Goal: Information Seeking & Learning: Learn about a topic

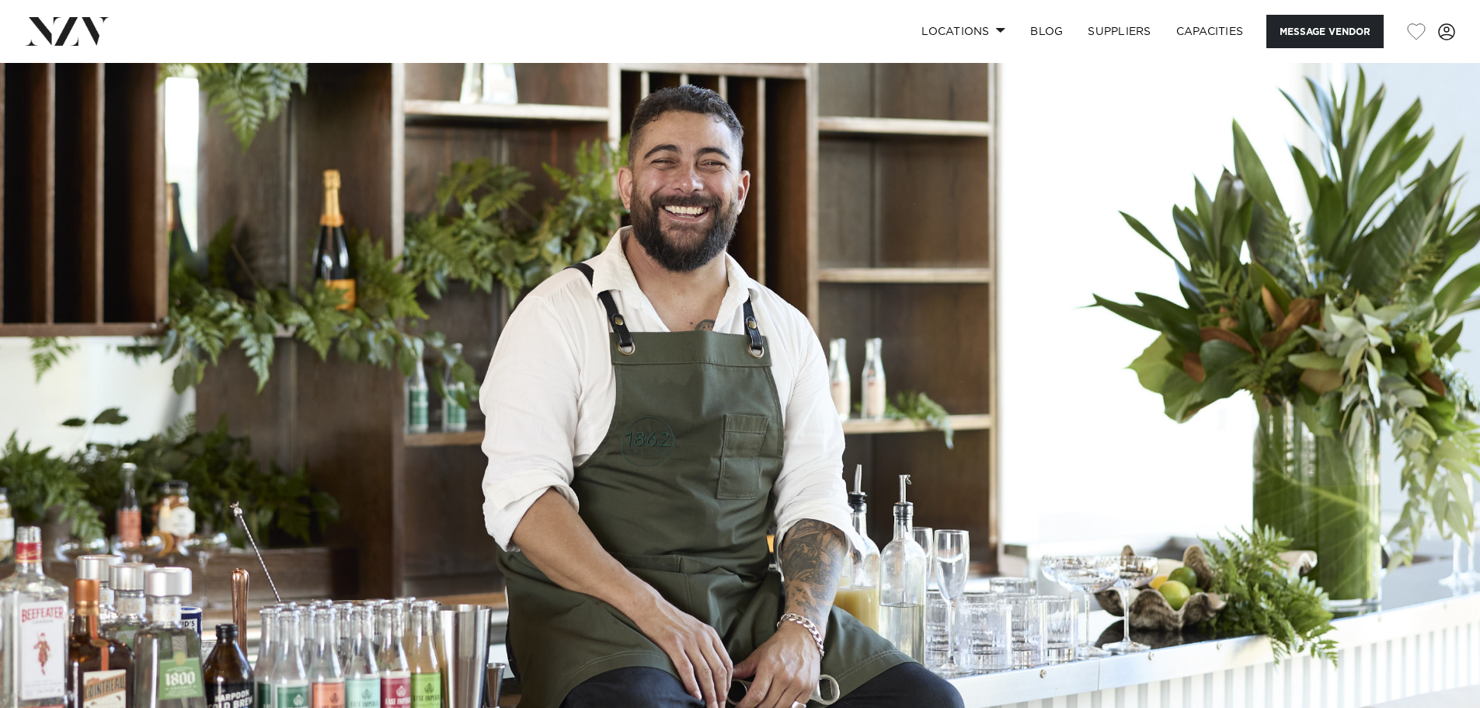
click at [53, 28] on img at bounding box center [67, 31] width 85 height 28
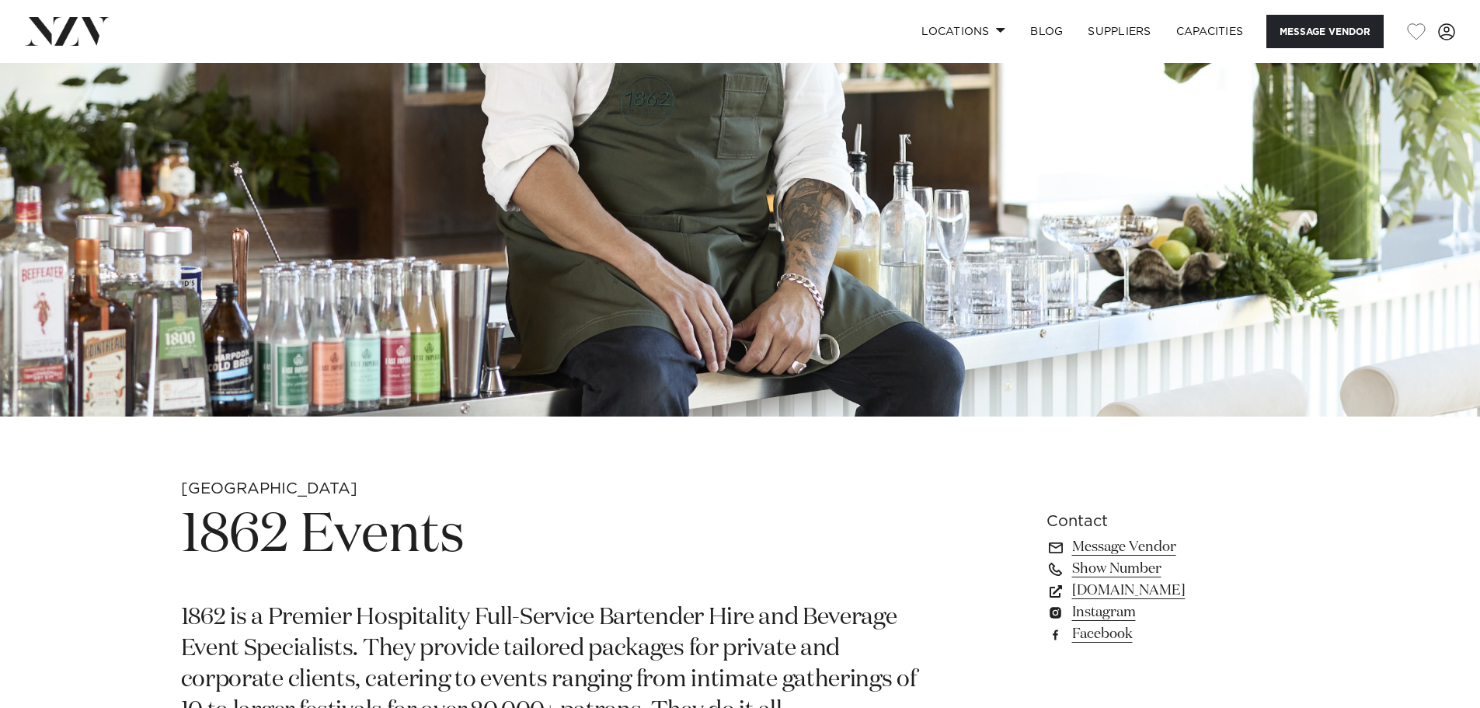
scroll to position [855, 0]
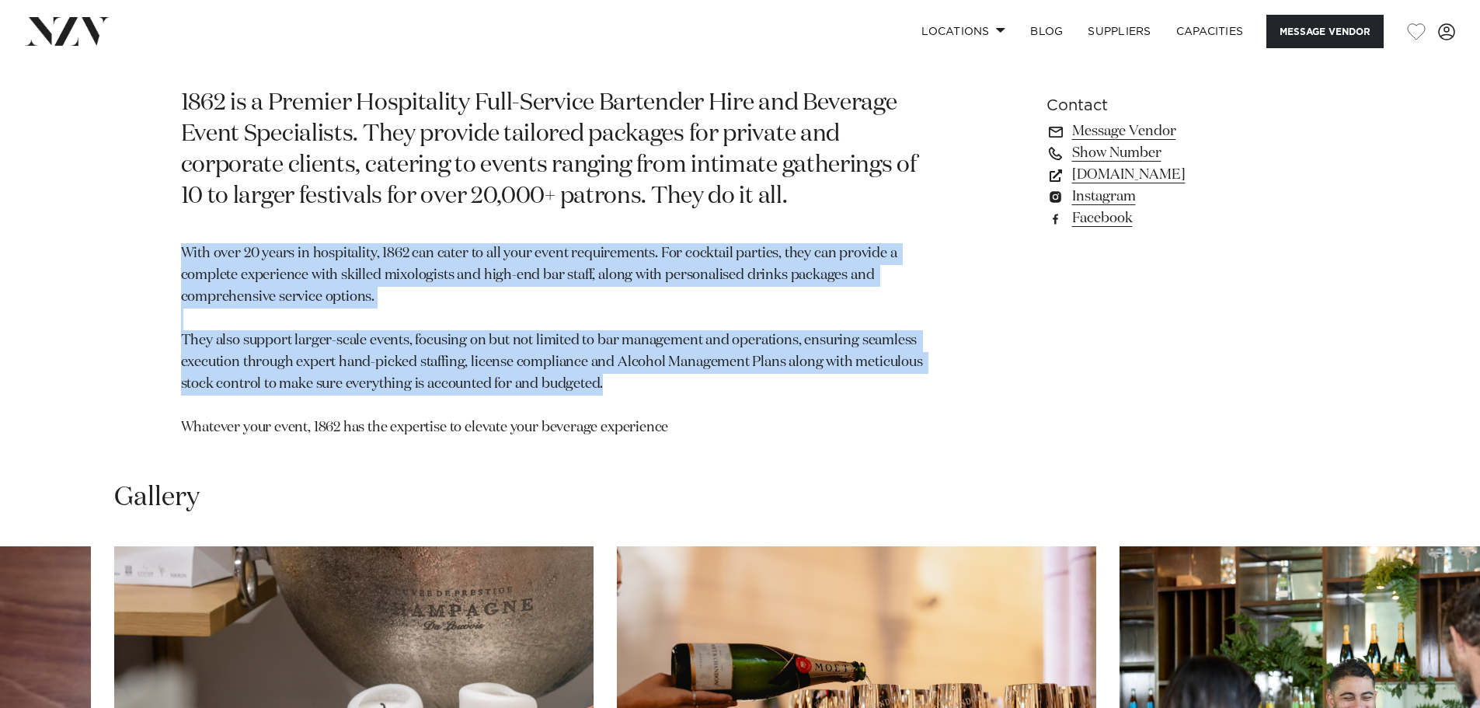
drag, startPoint x: 569, startPoint y: 376, endPoint x: 184, endPoint y: 258, distance: 402.3
click at [184, 258] on p "With over 20 years in hospitality, 1862 can cater to all your event requirement…" at bounding box center [558, 340] width 755 height 195
click at [183, 258] on p "With over 20 years in hospitality, 1862 can cater to all your event requirement…" at bounding box center [558, 340] width 755 height 195
drag, startPoint x: 677, startPoint y: 428, endPoint x: 183, endPoint y: 245, distance: 527.1
click at [183, 245] on p "With over 20 years in hospitality, 1862 can cater to all your event requirement…" at bounding box center [558, 340] width 755 height 195
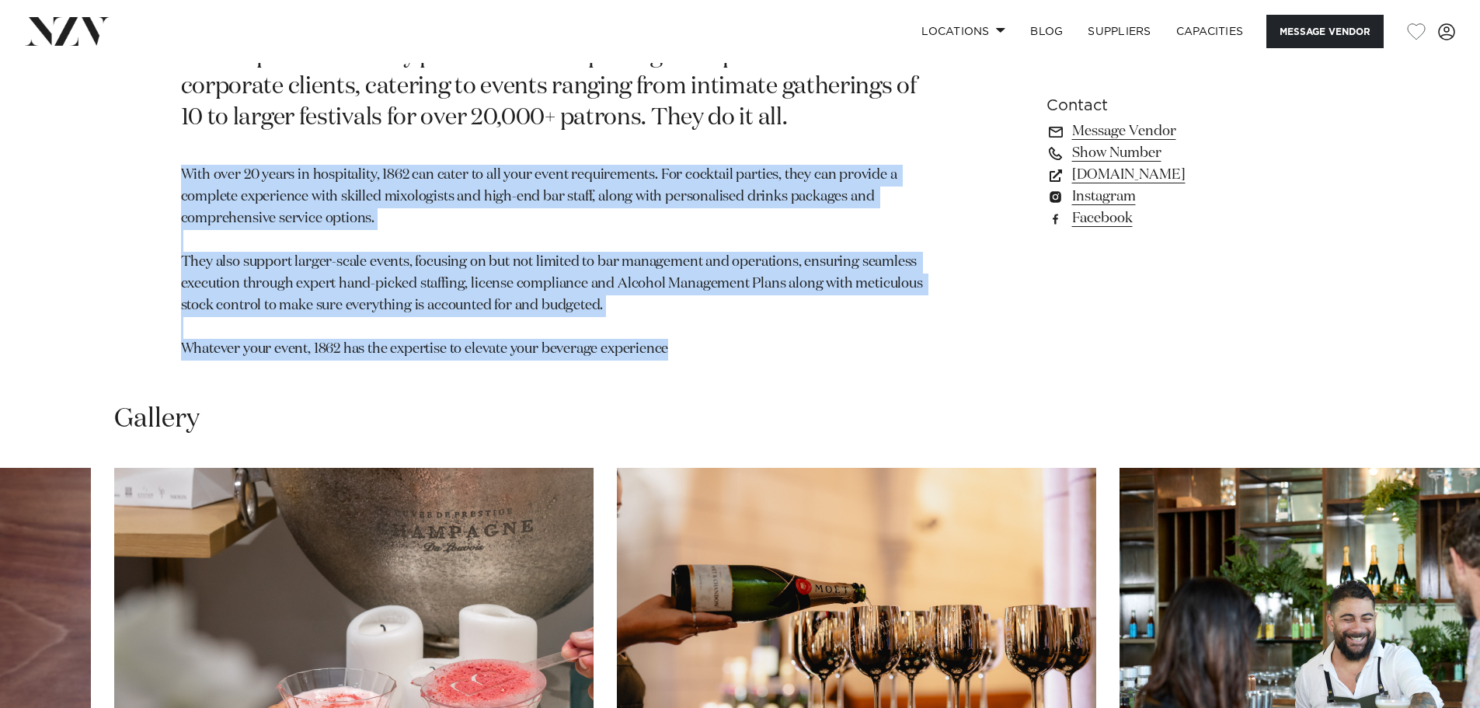
scroll to position [932, 0]
click at [691, 344] on p "With over 20 years in hospitality, 1862 can cater to all your event requirement…" at bounding box center [558, 262] width 755 height 195
drag, startPoint x: 568, startPoint y: 240, endPoint x: 585, endPoint y: 224, distance: 23.6
click at [569, 241] on p "With over 20 years in hospitality, 1862 can cater to all your event requirement…" at bounding box center [558, 262] width 755 height 195
click at [589, 192] on p "With over 20 years in hospitality, 1862 can cater to all your event requirement…" at bounding box center [558, 262] width 755 height 195
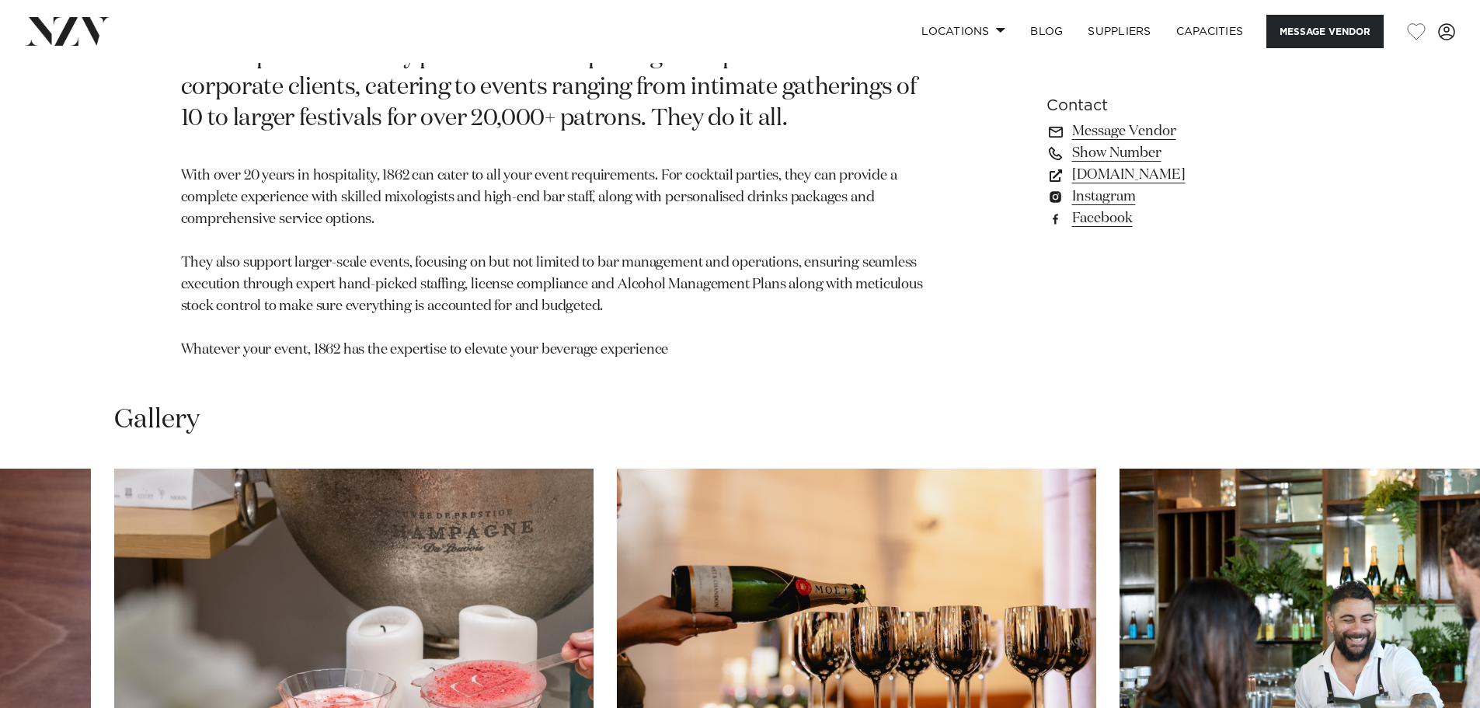
click at [604, 148] on section "Auckland 1862 Events 1862 is a Premier Hospitality Full-Service Bartender Hire …" at bounding box center [558, 133] width 755 height 493
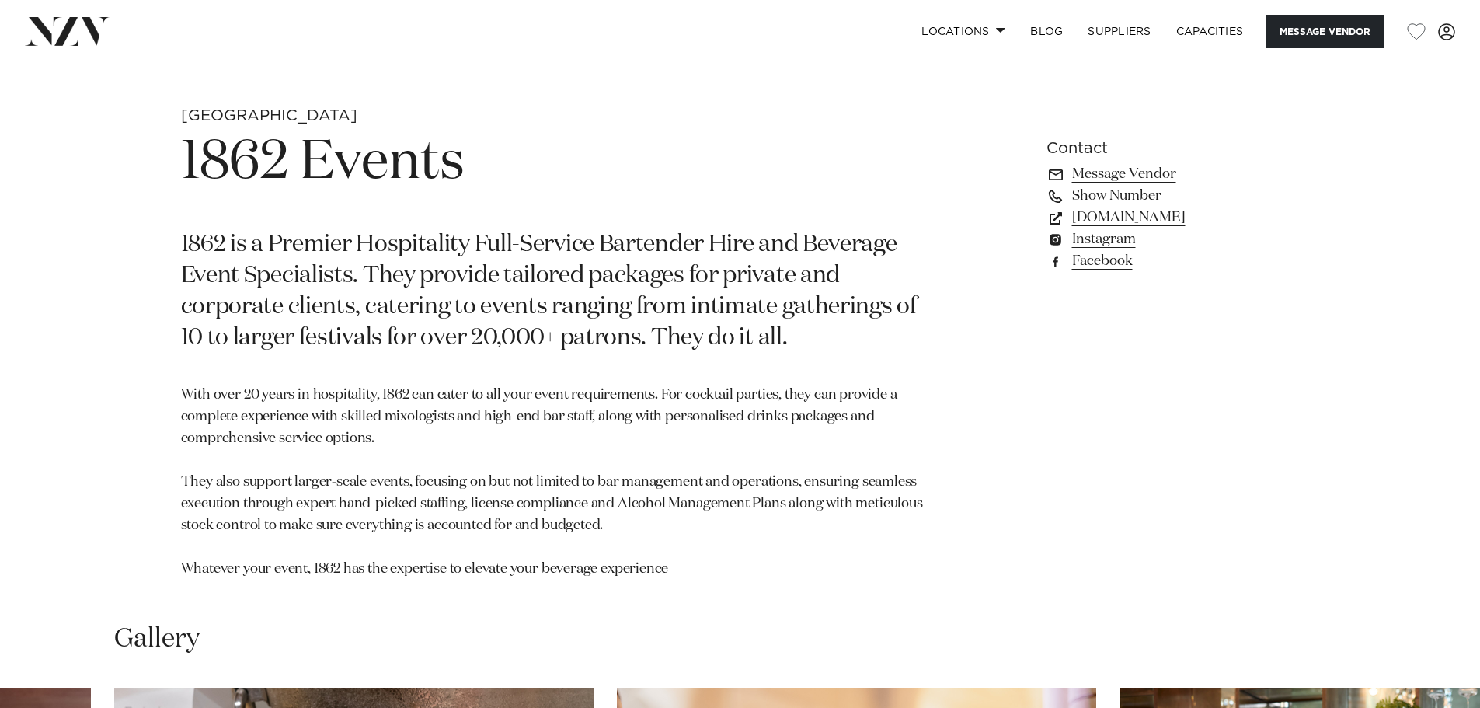
scroll to position [699, 0]
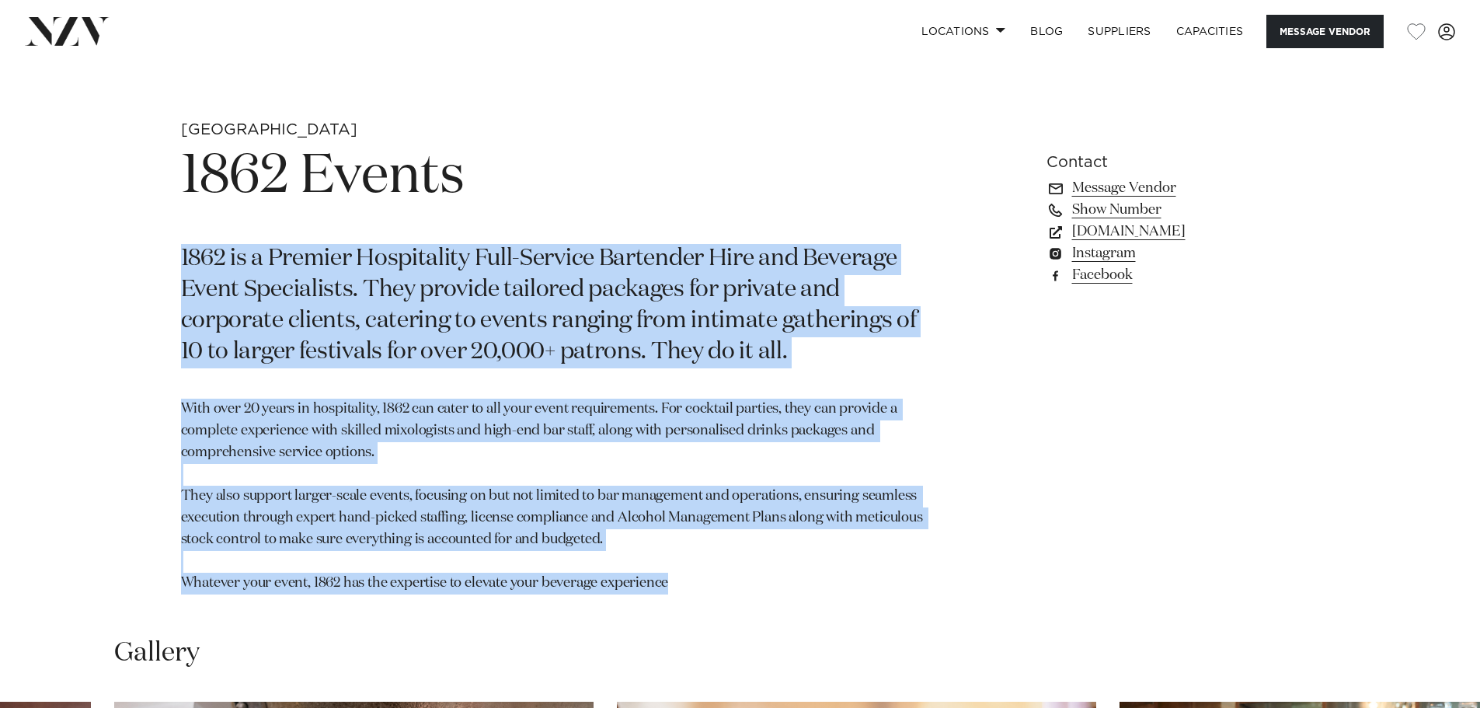
drag, startPoint x: 183, startPoint y: 256, endPoint x: 678, endPoint y: 579, distance: 591.1
click at [685, 584] on section "Auckland 1862 Events 1862 is a Premier Hospitality Full-Service Bartender Hire …" at bounding box center [558, 366] width 755 height 493
click at [677, 579] on p "With over 20 years in hospitality, 1862 can cater to all your event requirement…" at bounding box center [558, 496] width 755 height 195
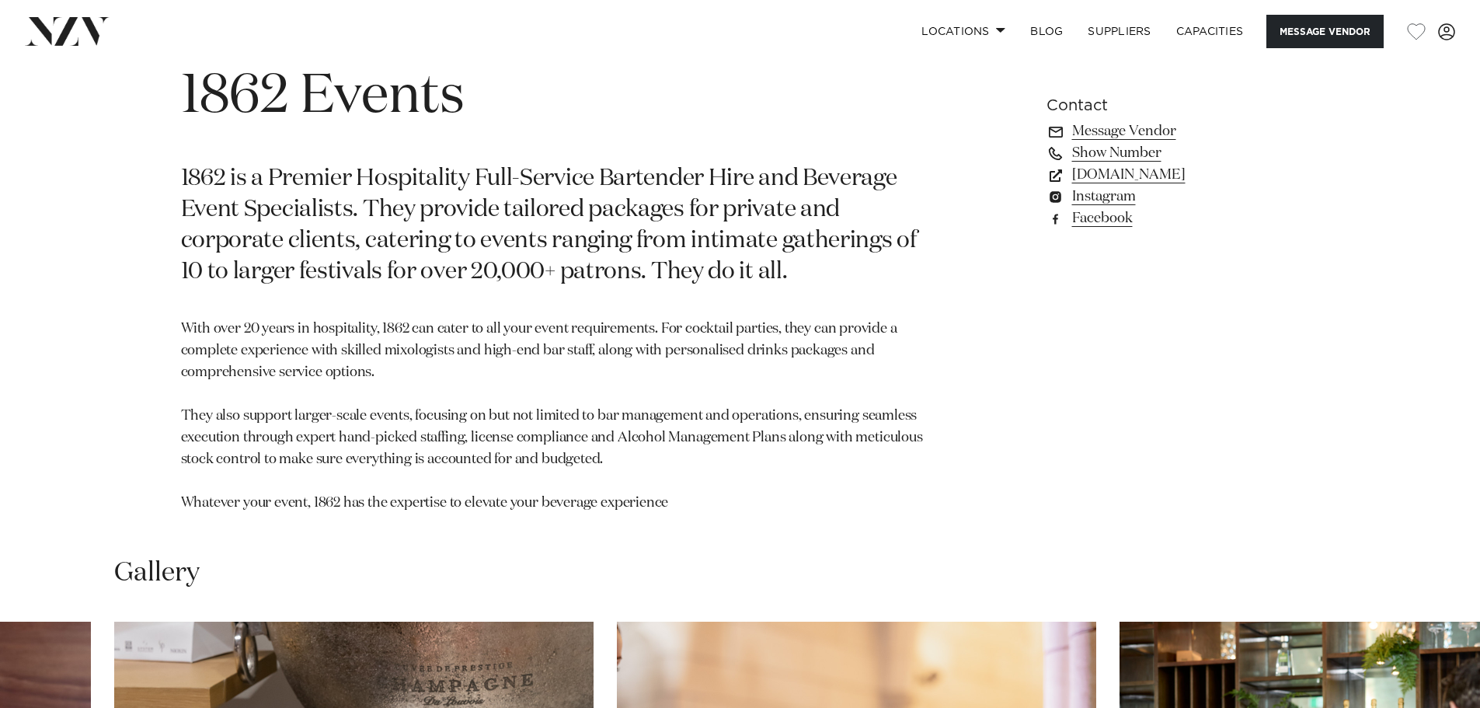
scroll to position [777, 0]
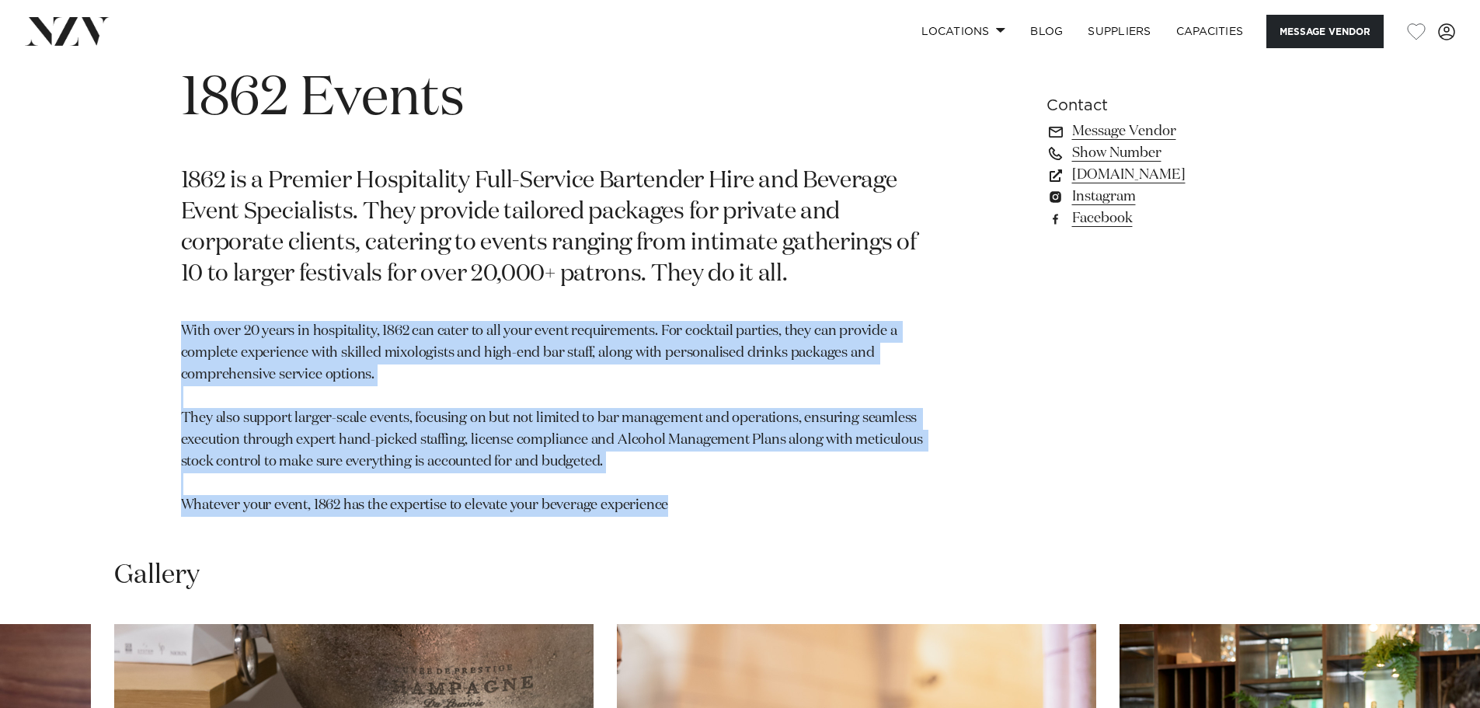
drag, startPoint x: 682, startPoint y: 507, endPoint x: 173, endPoint y: 331, distance: 538.6
click at [173, 331] on div "Auckland 1862 Events 1862 is a Premier Hospitality Full-Service Bartender Hire …" at bounding box center [740, 288] width 1322 height 493
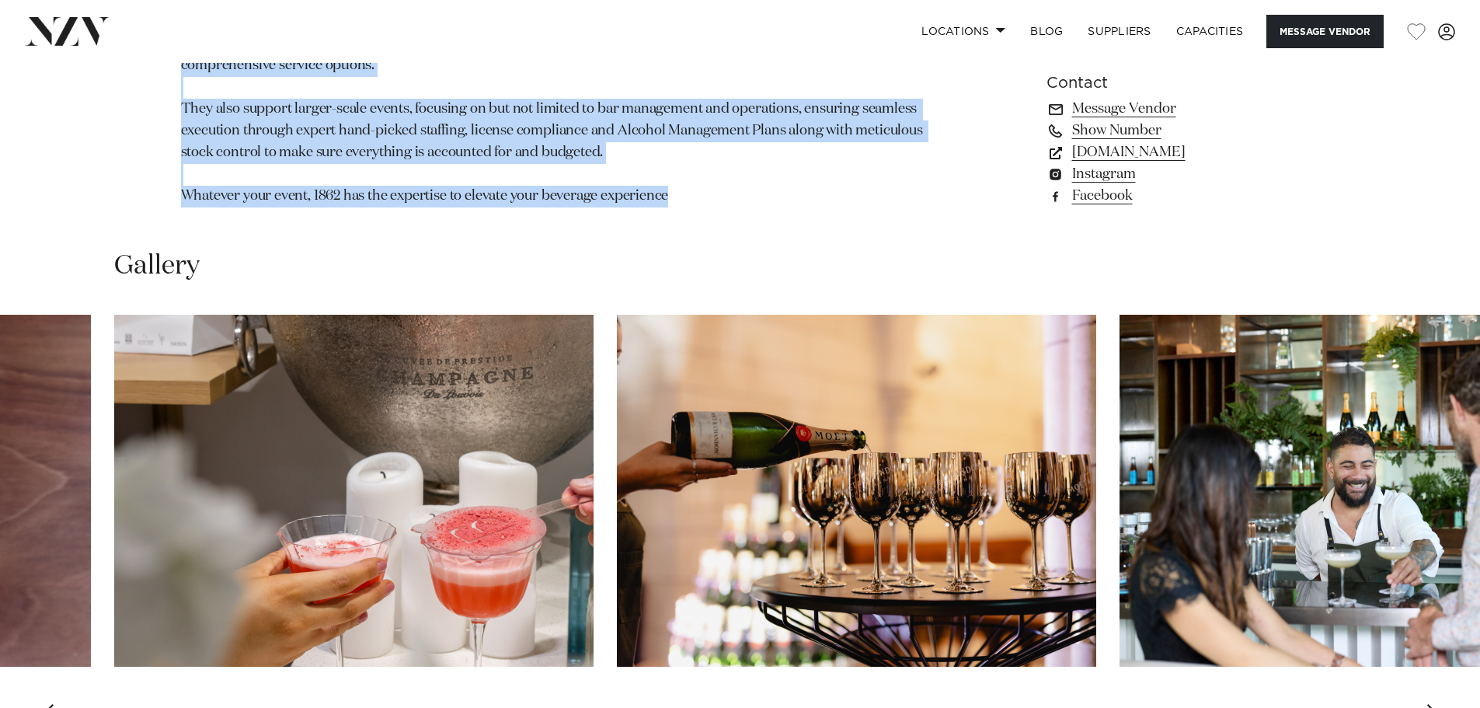
scroll to position [1088, 0]
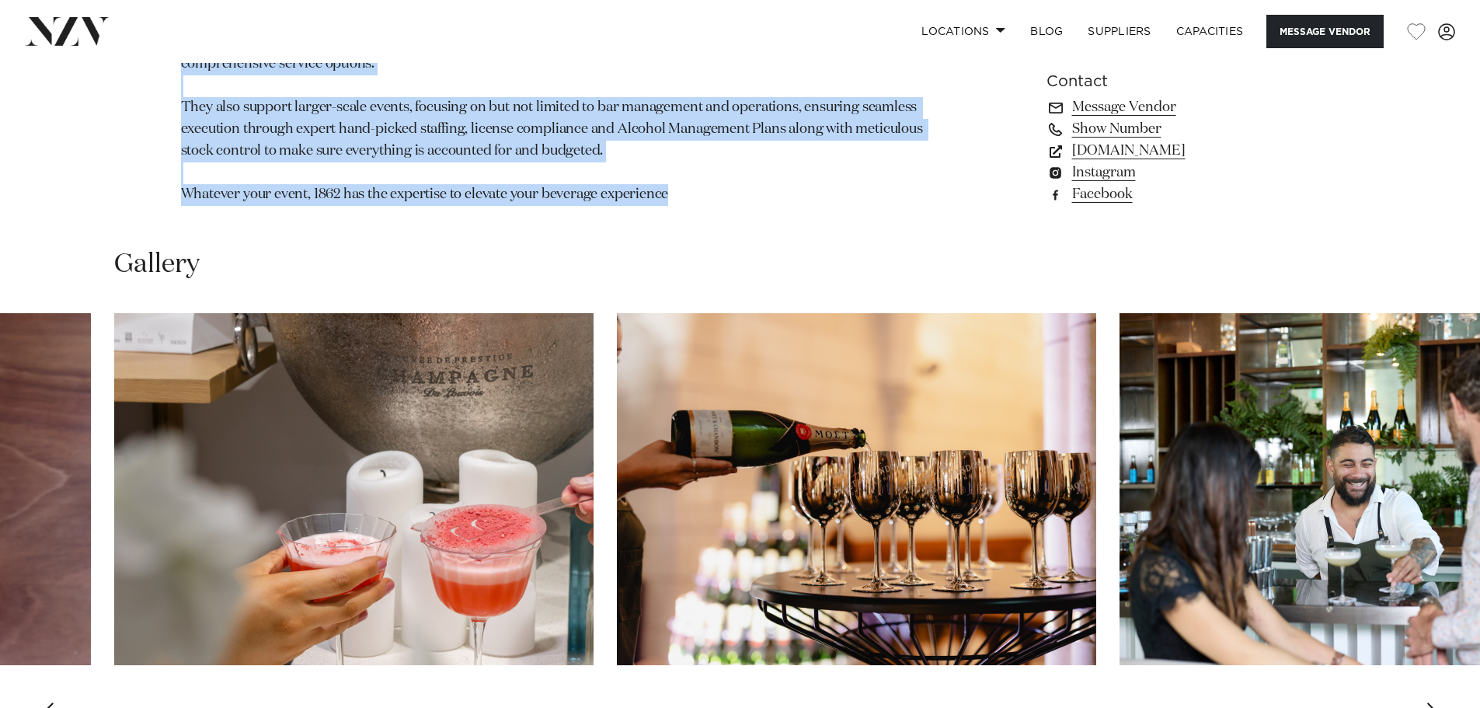
drag, startPoint x: 683, startPoint y: 196, endPoint x: 190, endPoint y: 96, distance: 503.3
click at [190, 96] on p "With over 20 years in hospitality, 1862 can cater to all your event requirement…" at bounding box center [558, 107] width 755 height 195
click at [196, 103] on p "With over 20 years in hospitality, 1862 can cater to all your event requirement…" at bounding box center [558, 107] width 755 height 195
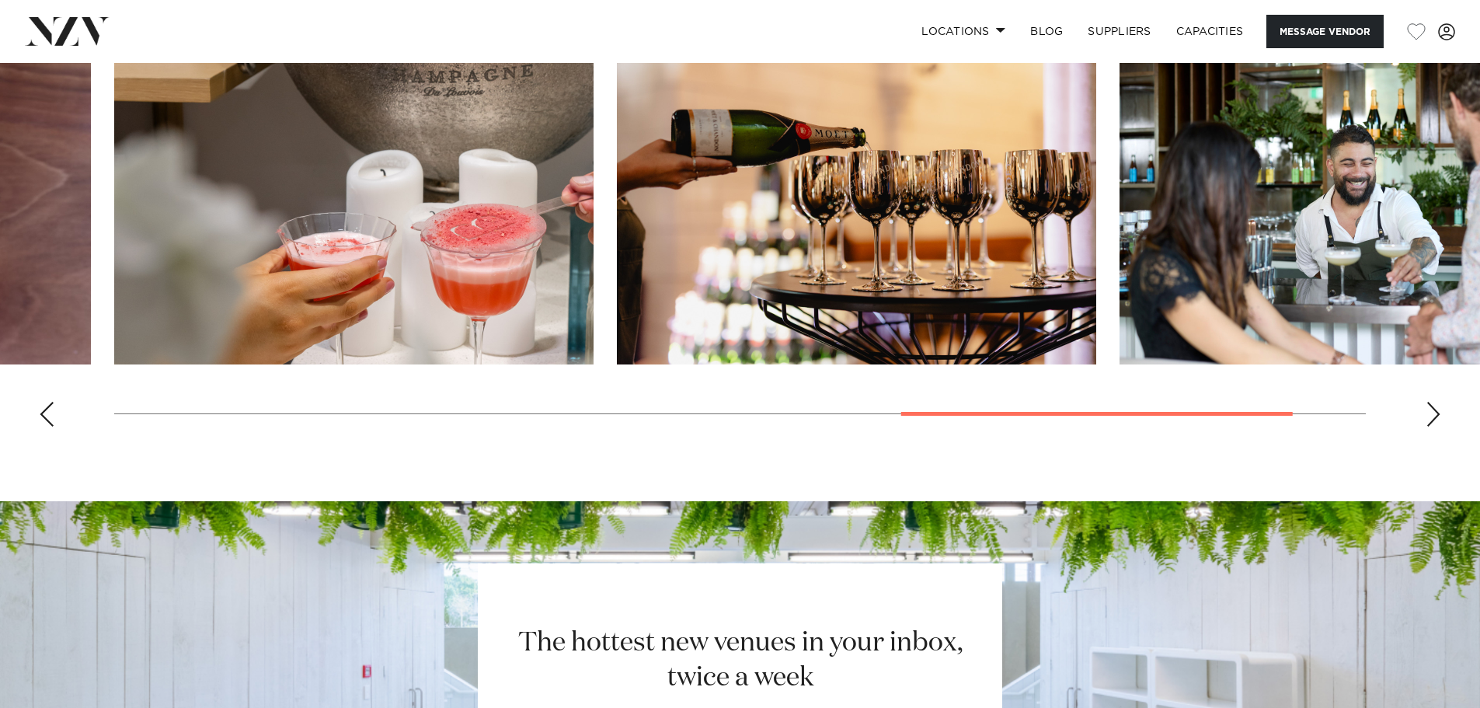
scroll to position [1399, 0]
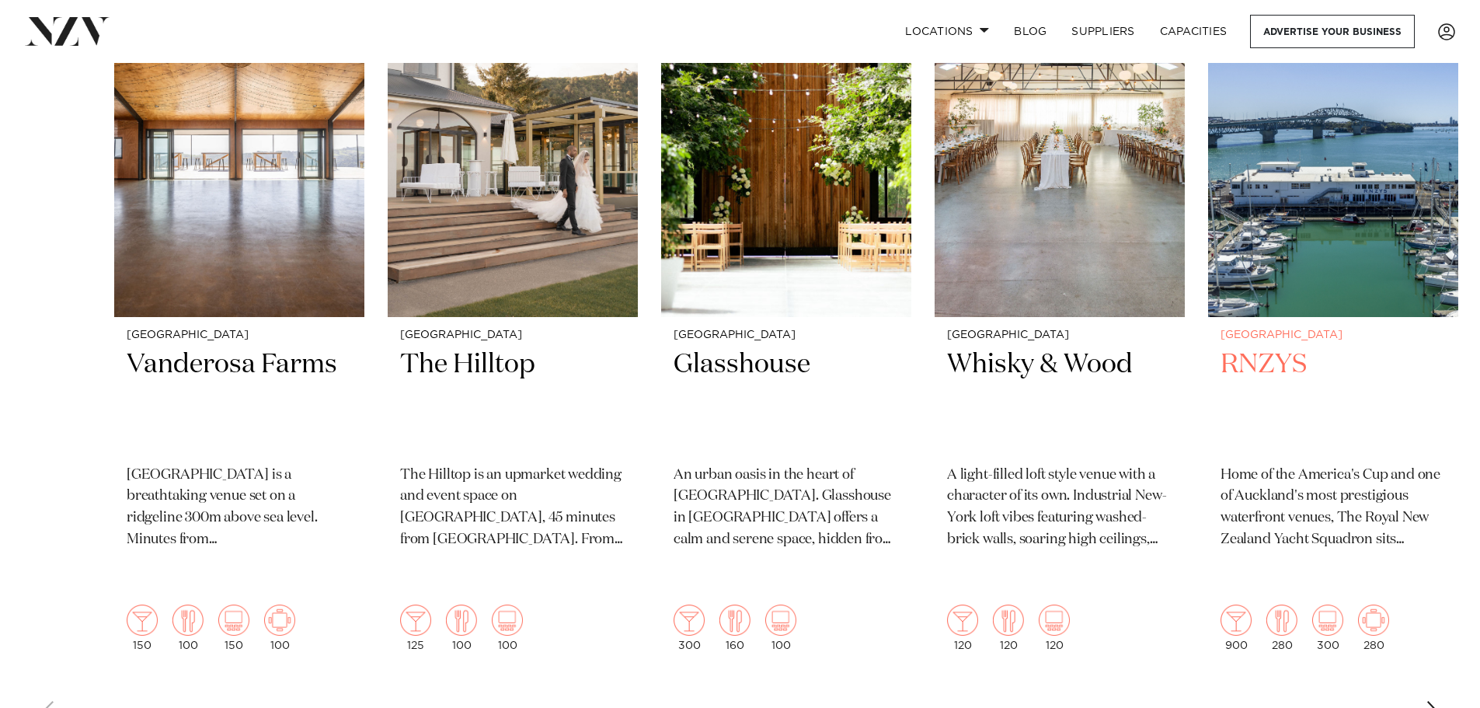
scroll to position [622, 0]
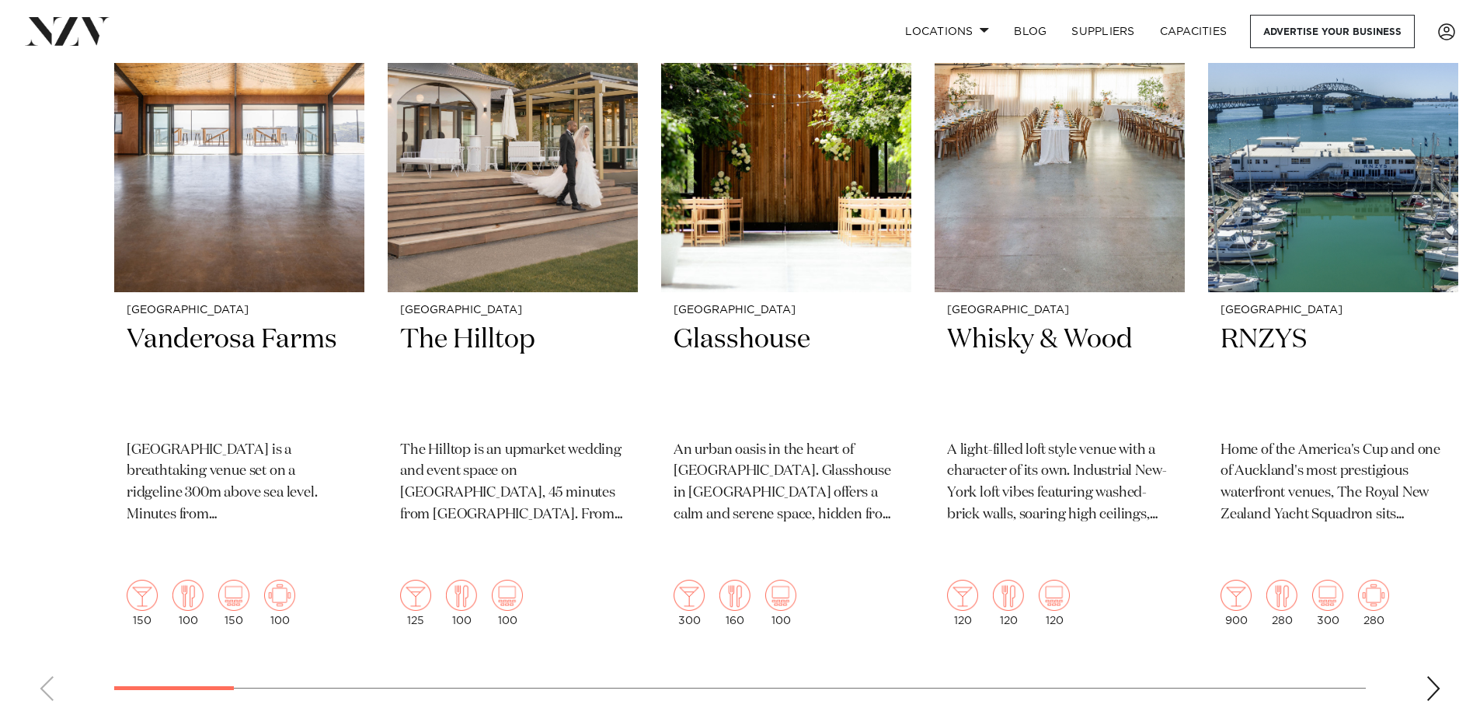
click at [1440, 676] on div "Next slide" at bounding box center [1434, 688] width 16 height 25
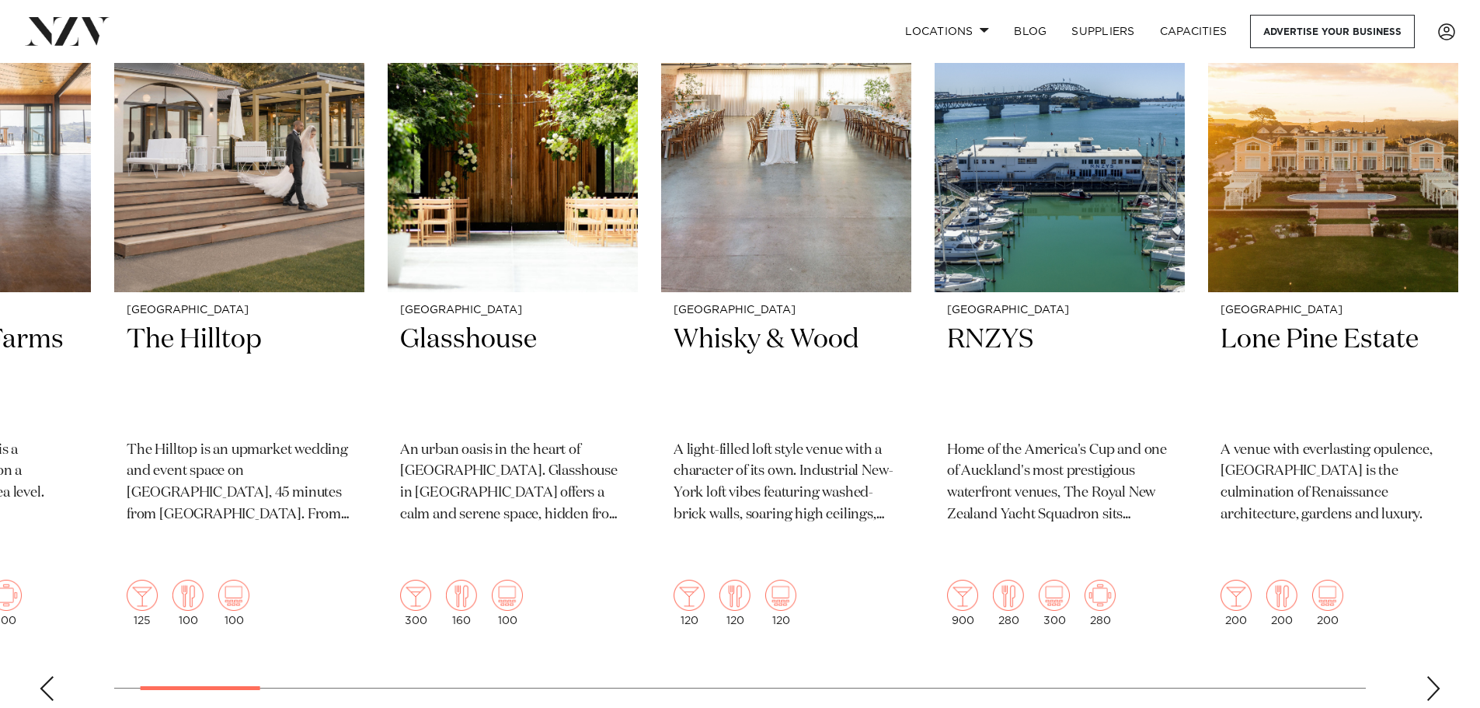
click at [1440, 676] on div "Next slide" at bounding box center [1434, 688] width 16 height 25
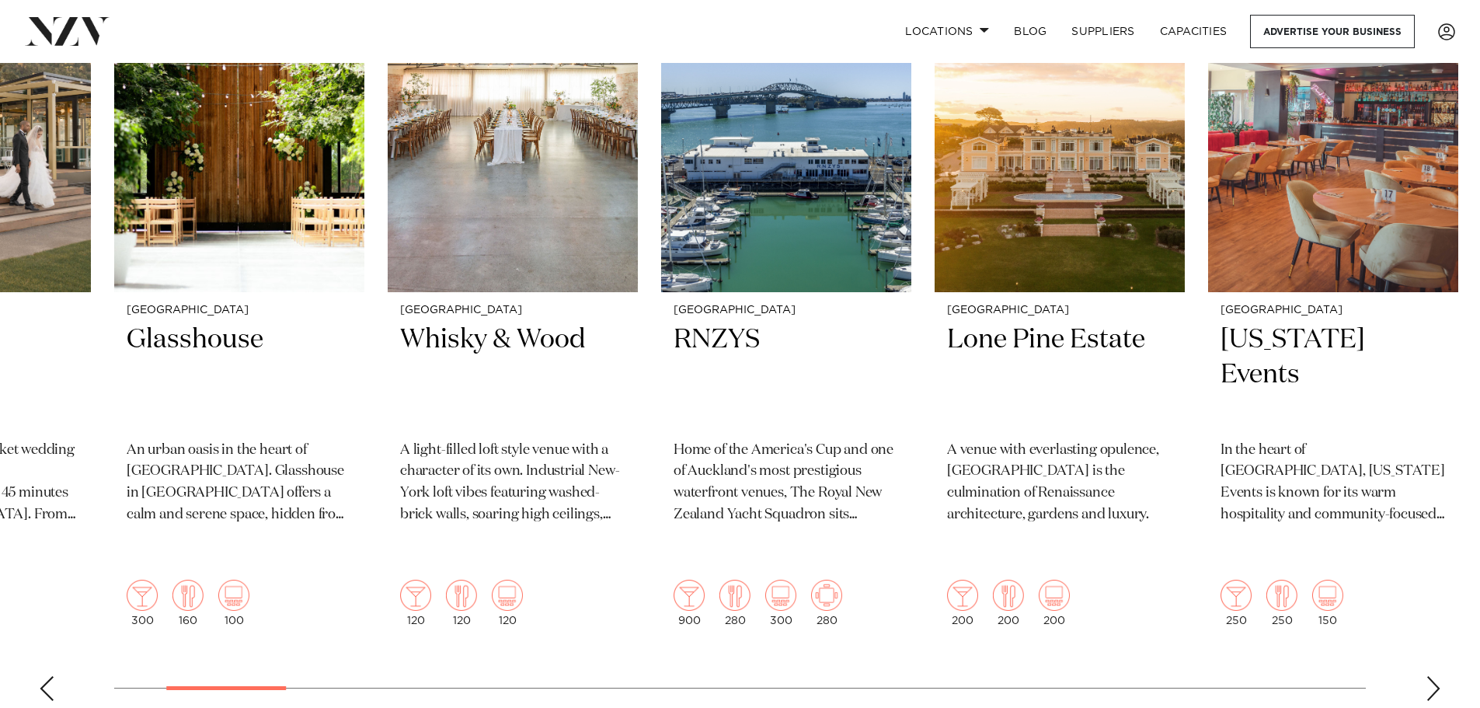
click at [1440, 676] on div "Next slide" at bounding box center [1434, 688] width 16 height 25
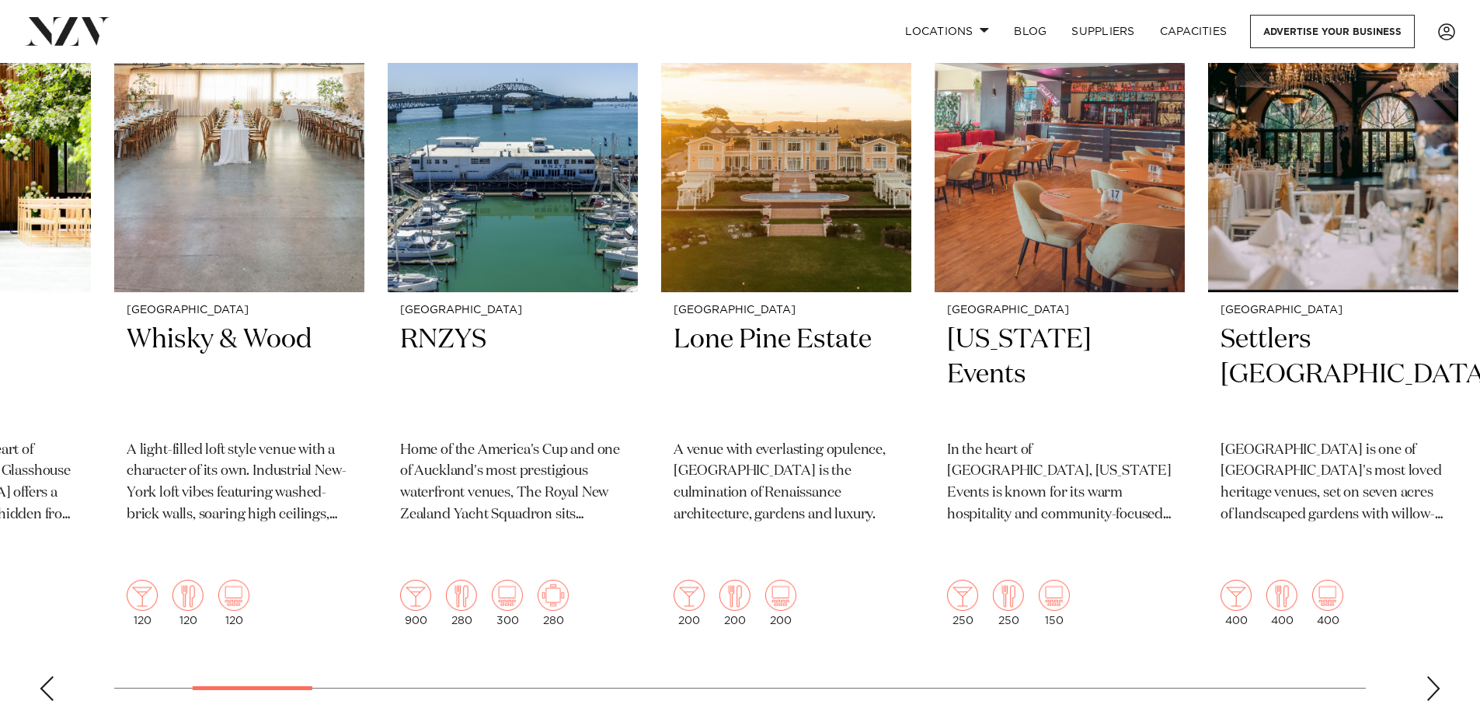
click at [1440, 676] on div "Next slide" at bounding box center [1434, 688] width 16 height 25
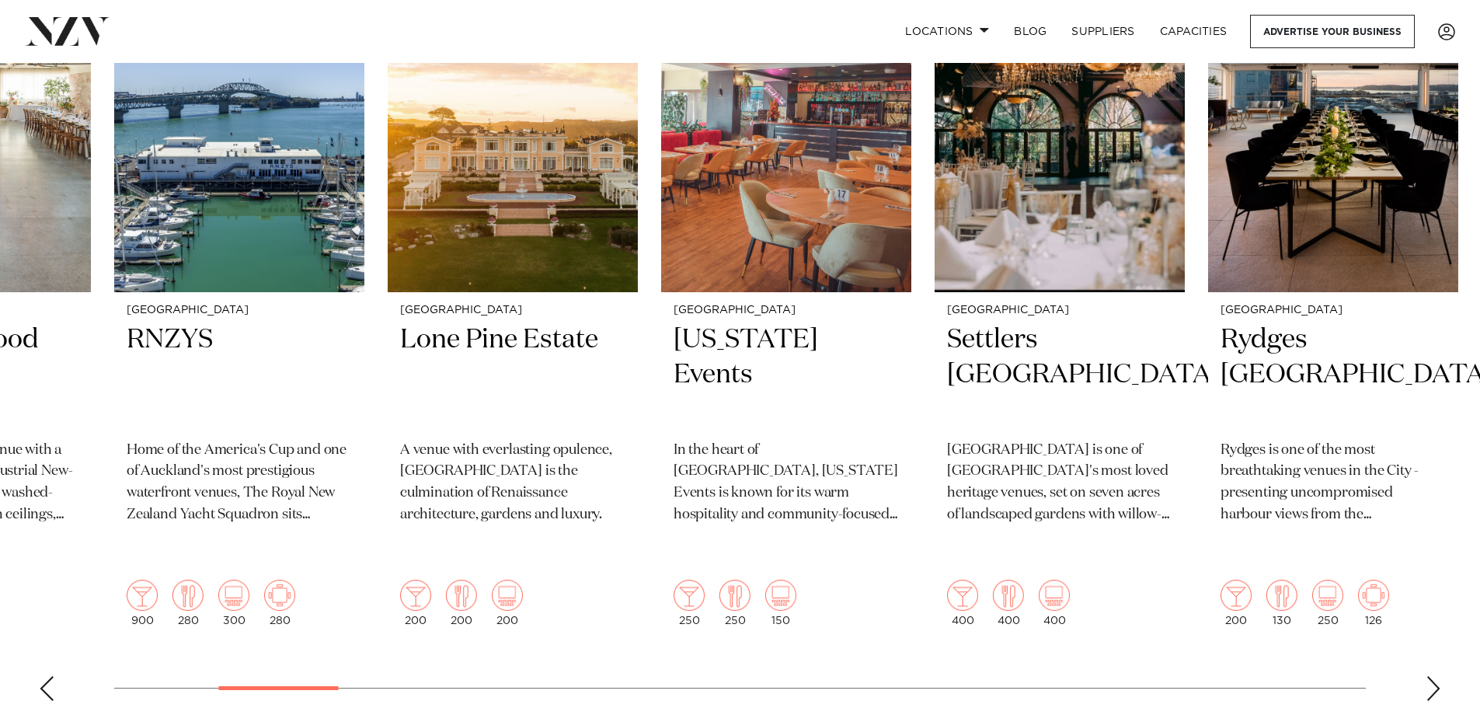
click at [1440, 676] on div "Next slide" at bounding box center [1434, 688] width 16 height 25
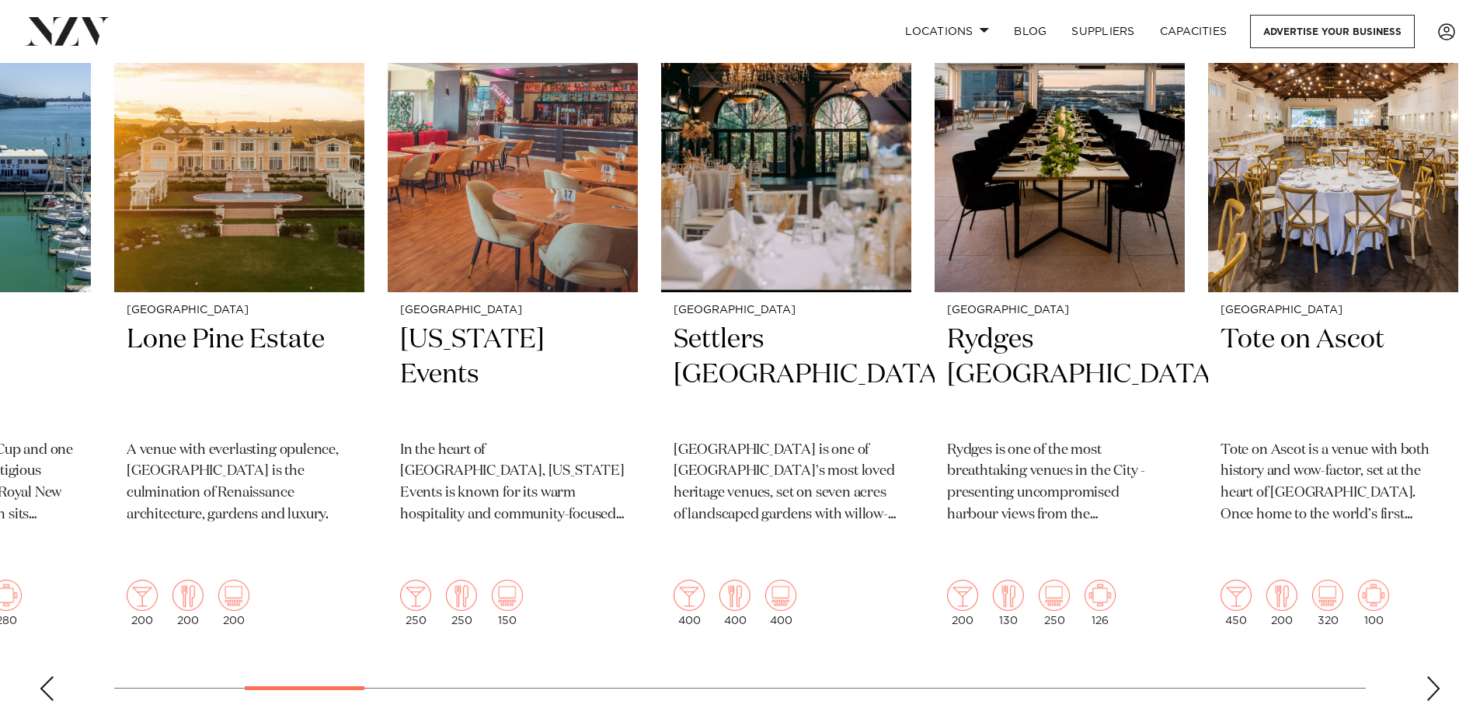
click at [1440, 676] on div "Next slide" at bounding box center [1434, 688] width 16 height 25
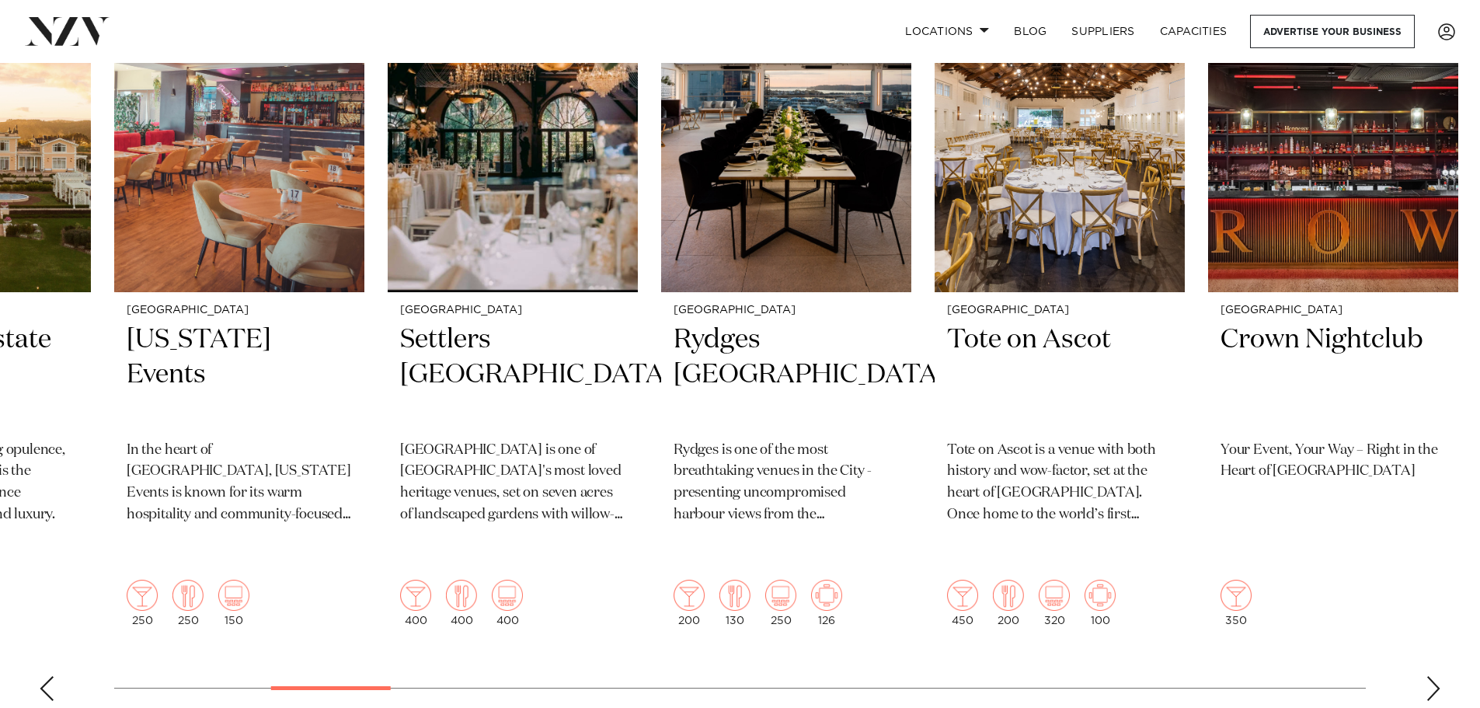
click at [1440, 676] on div "Next slide" at bounding box center [1434, 688] width 16 height 25
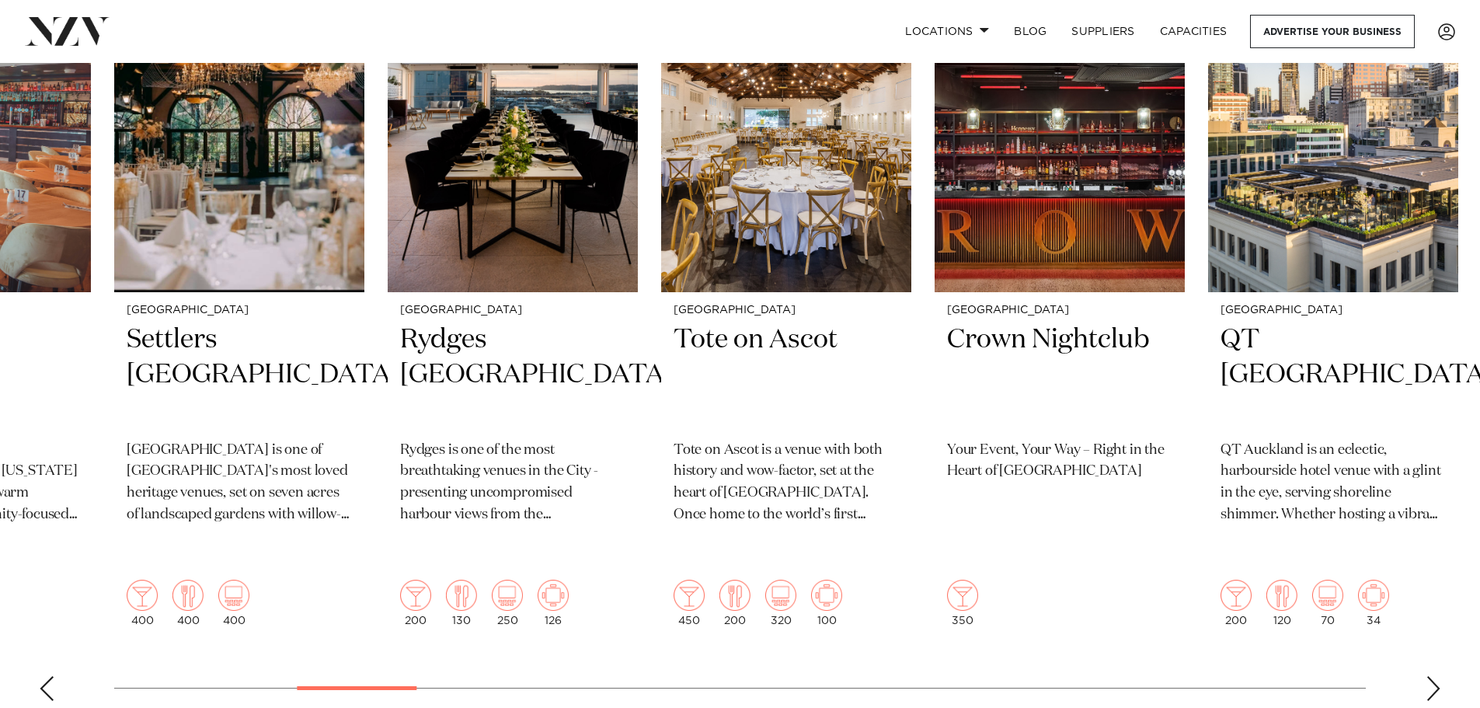
click at [1440, 676] on div "Next slide" at bounding box center [1434, 688] width 16 height 25
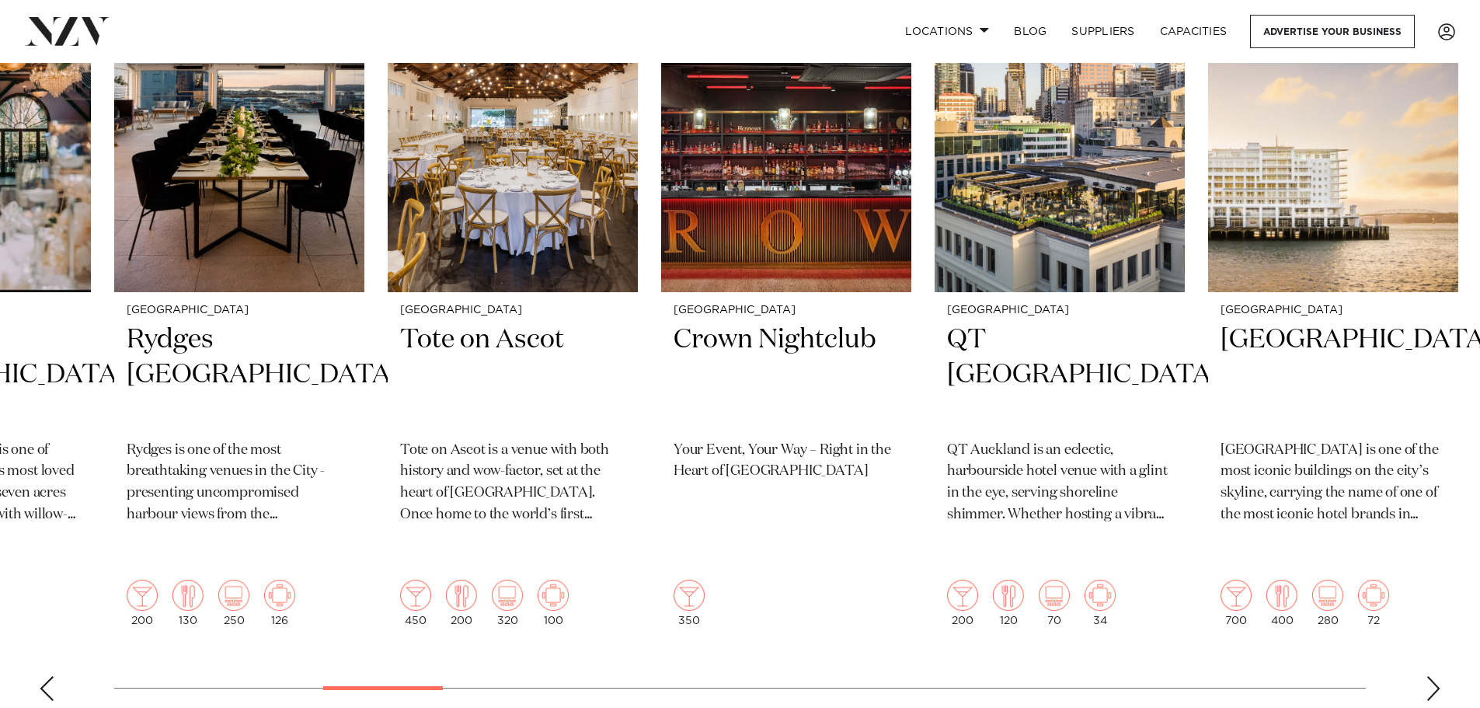
click at [1440, 676] on div "Next slide" at bounding box center [1434, 688] width 16 height 25
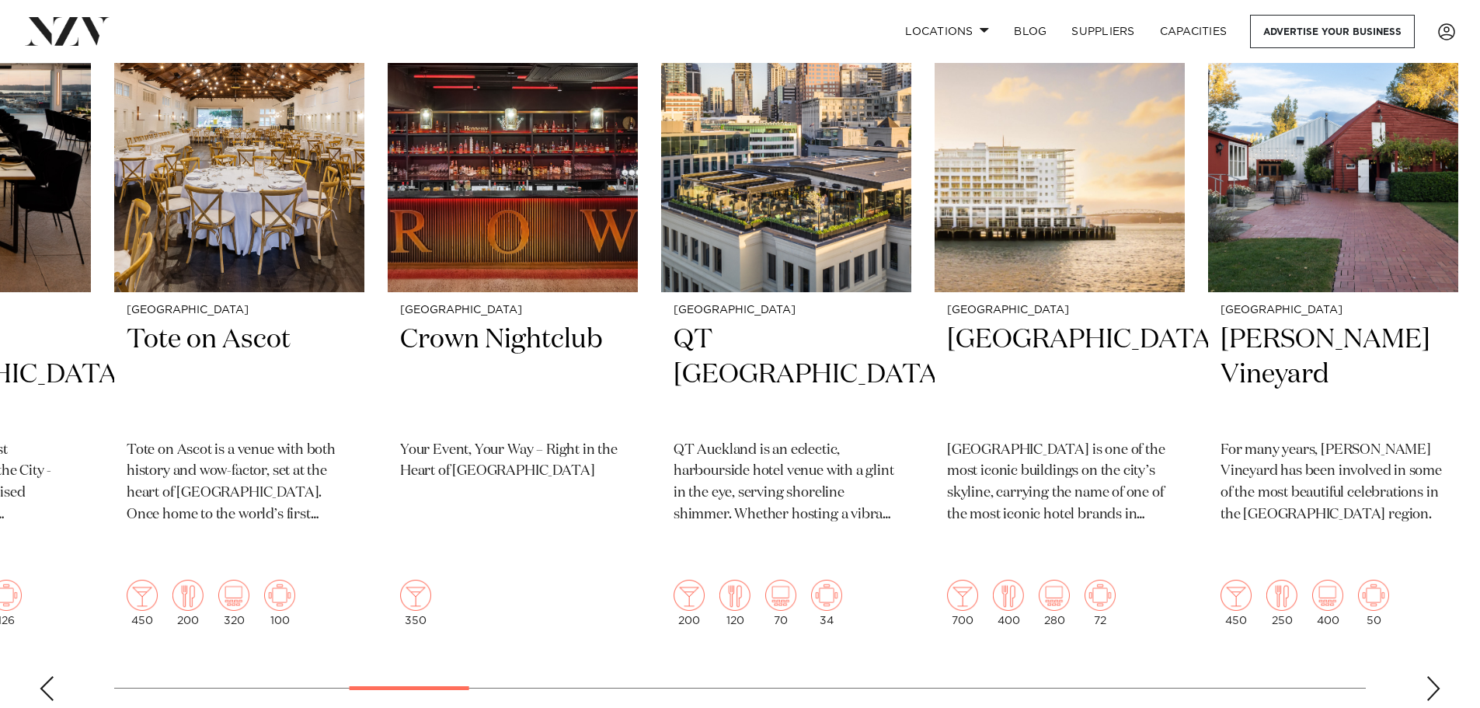
click at [1440, 676] on div "Next slide" at bounding box center [1434, 688] width 16 height 25
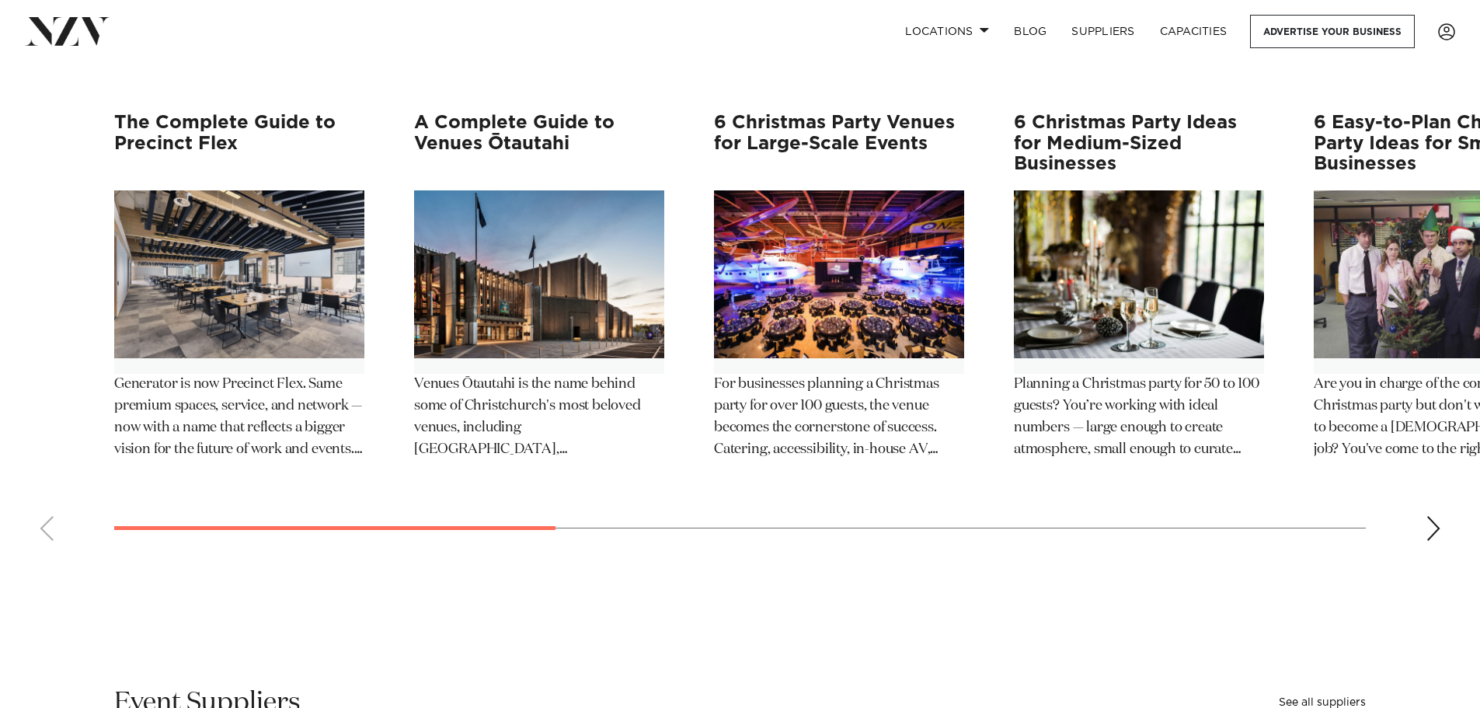
scroll to position [2719, 0]
click at [1437, 515] on div "Next slide" at bounding box center [1434, 527] width 16 height 25
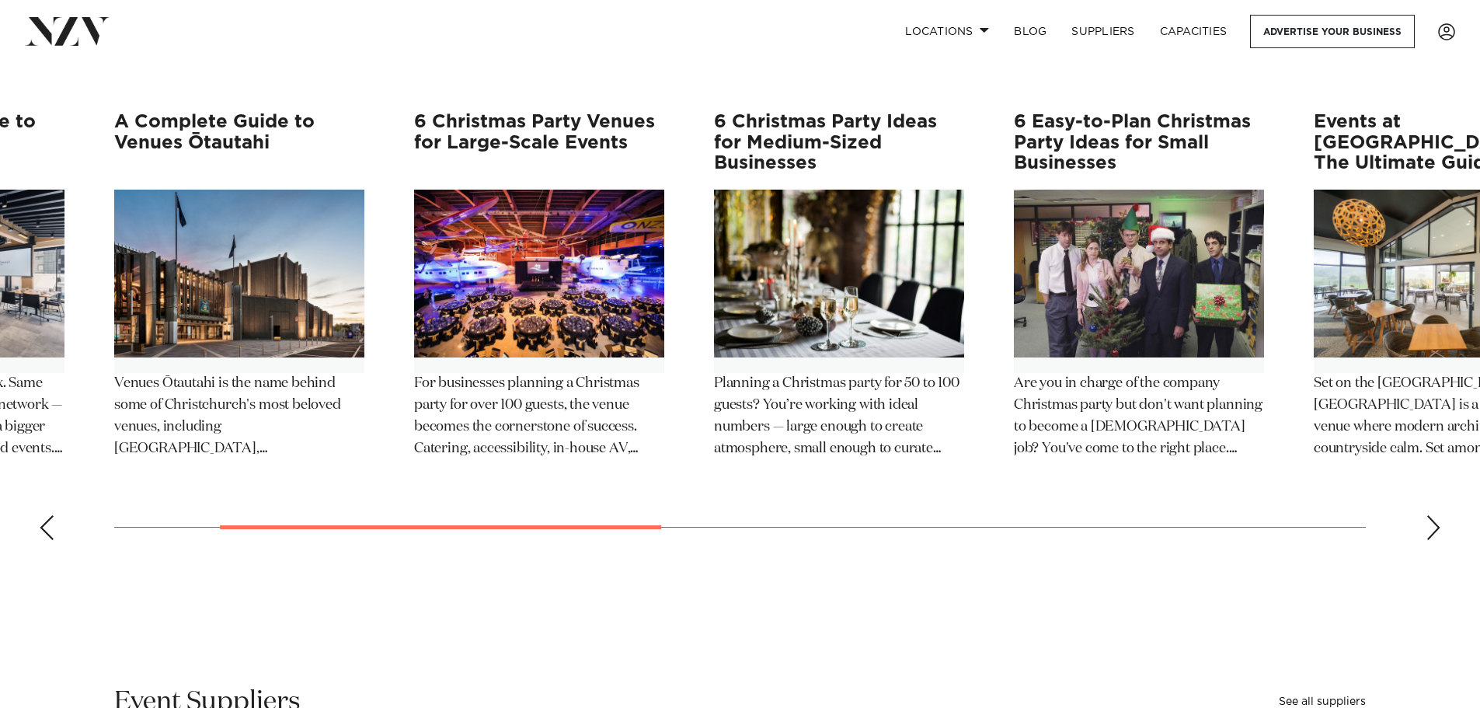
click at [1437, 515] on div "Next slide" at bounding box center [1434, 527] width 16 height 25
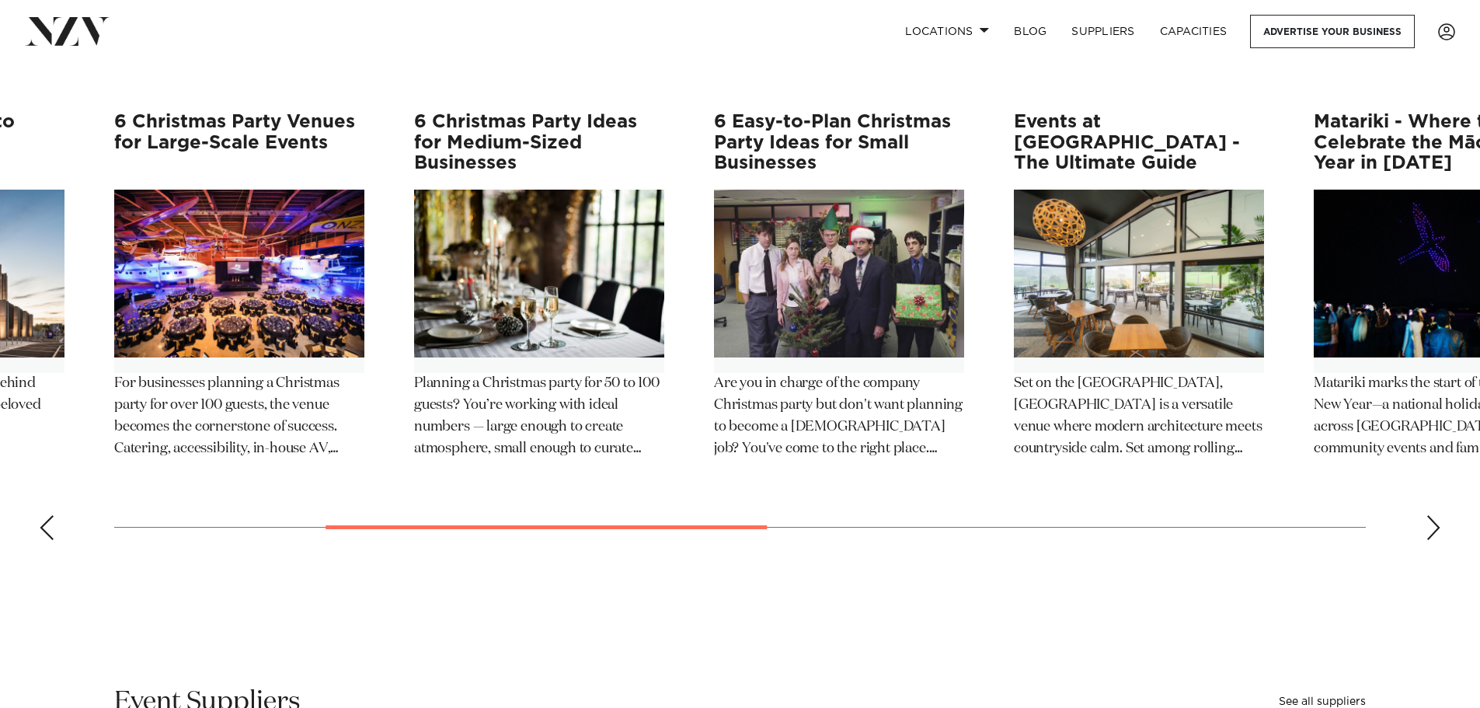
click at [1437, 515] on div "Next slide" at bounding box center [1434, 527] width 16 height 25
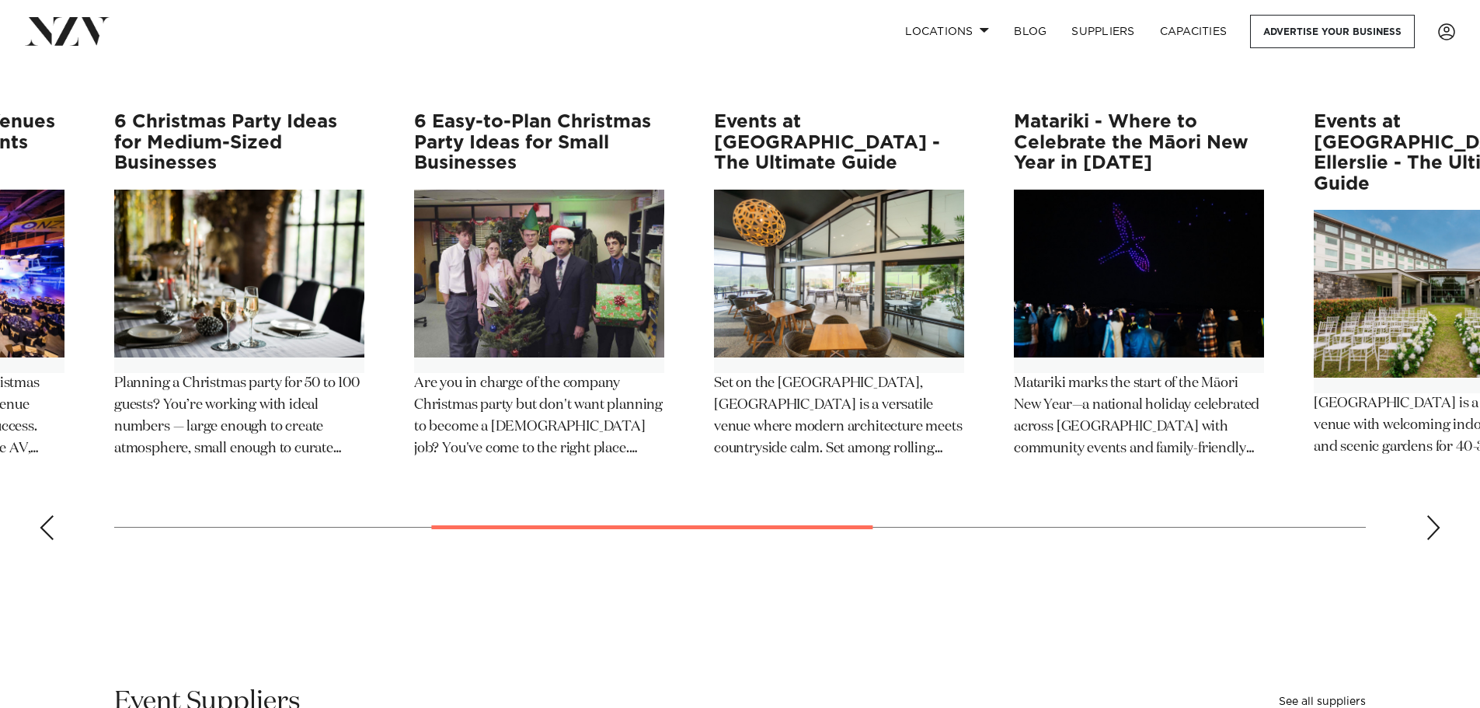
click at [1437, 515] on div "Next slide" at bounding box center [1434, 527] width 16 height 25
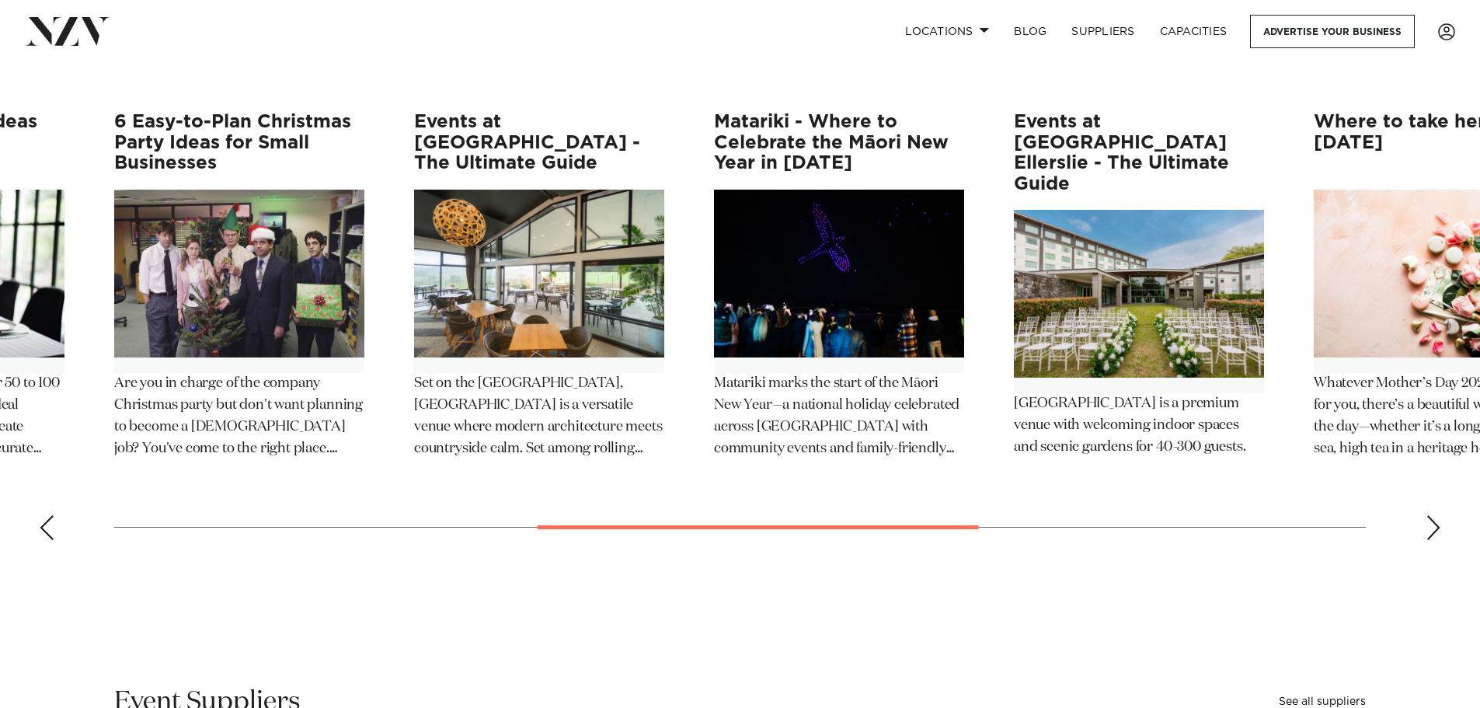
click at [1437, 515] on div "Next slide" at bounding box center [1434, 527] width 16 height 25
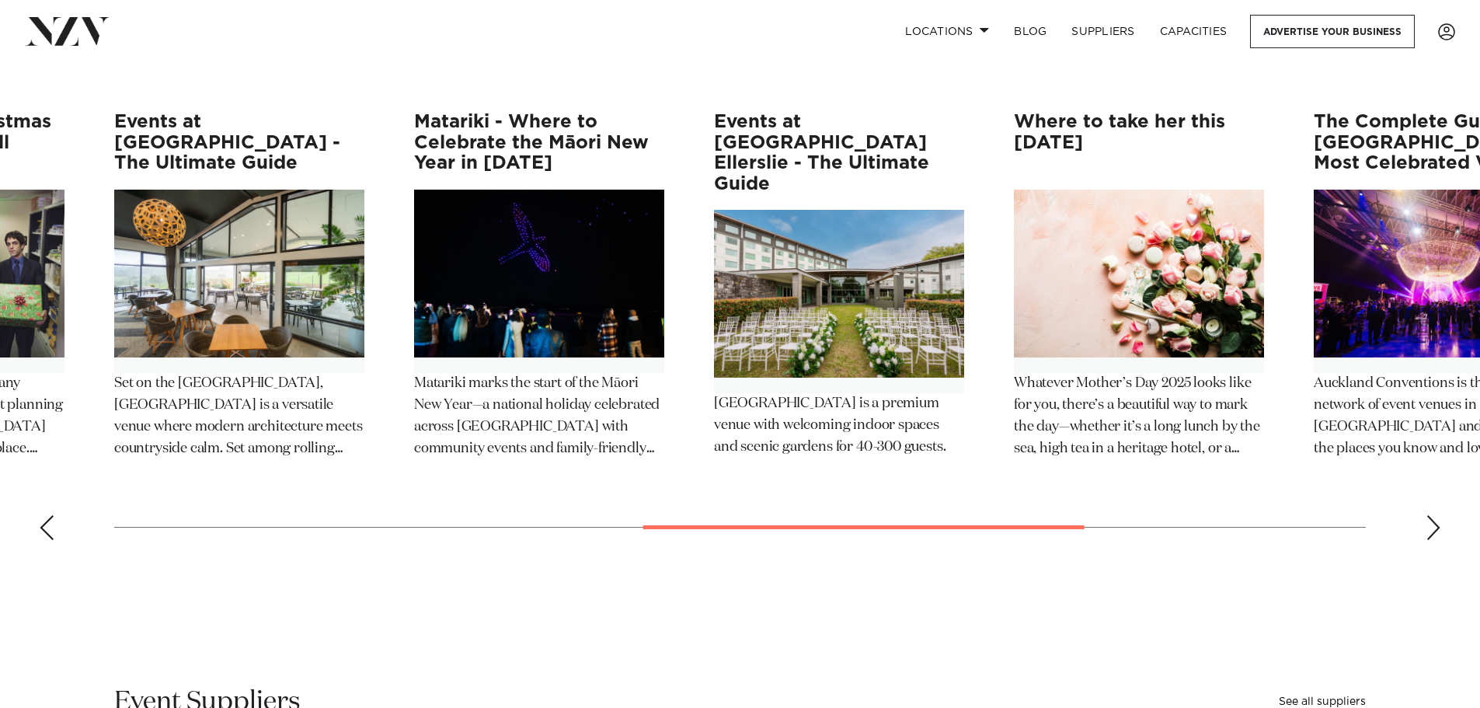
click at [1437, 515] on div "Next slide" at bounding box center [1434, 527] width 16 height 25
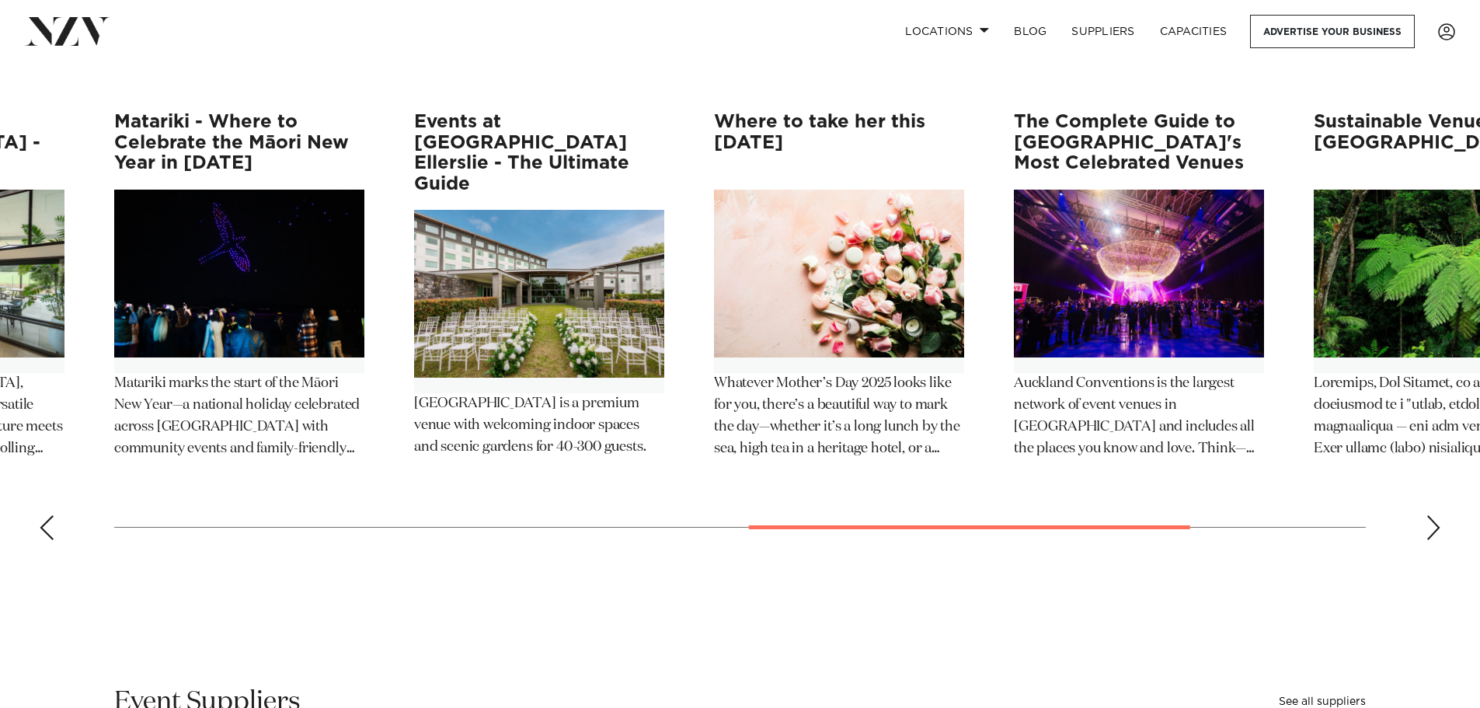
click at [1437, 515] on div "Next slide" at bounding box center [1434, 527] width 16 height 25
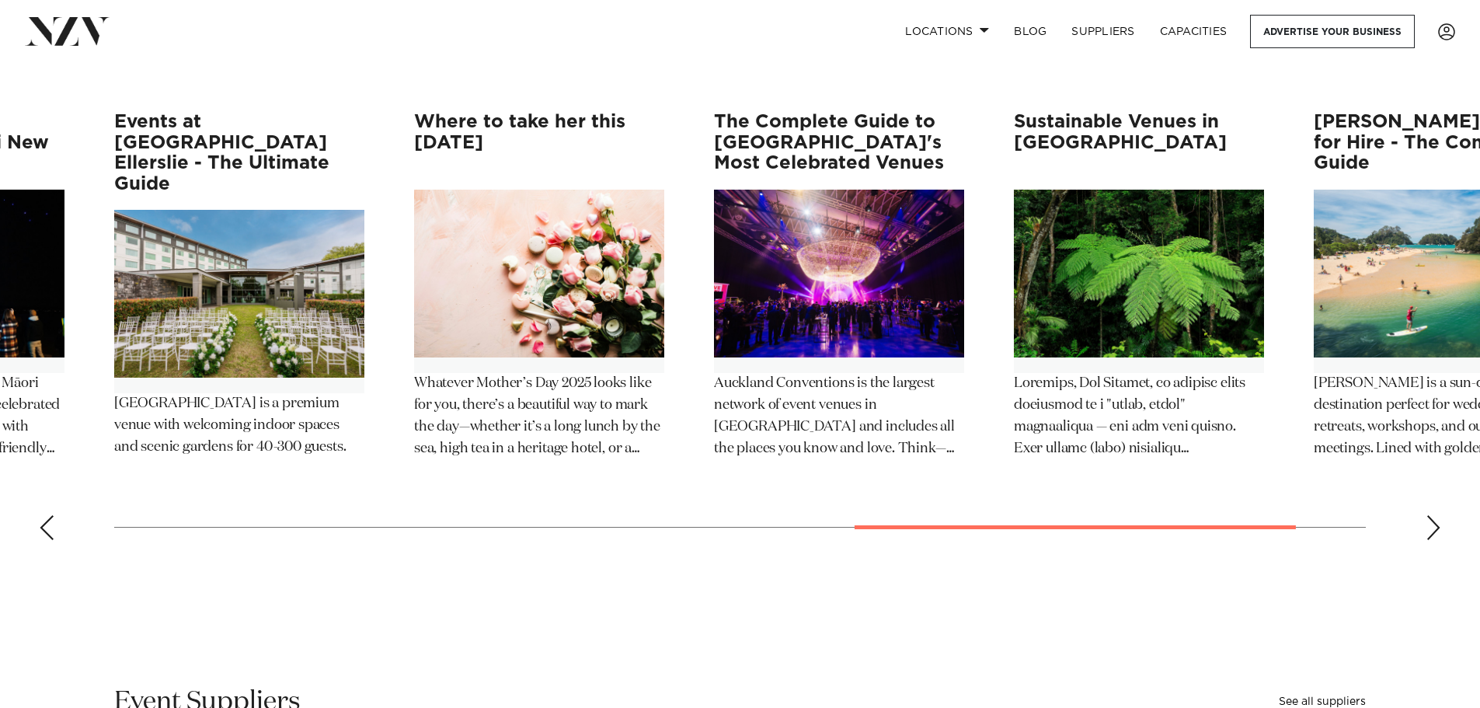
click at [1437, 515] on div "Next slide" at bounding box center [1434, 527] width 16 height 25
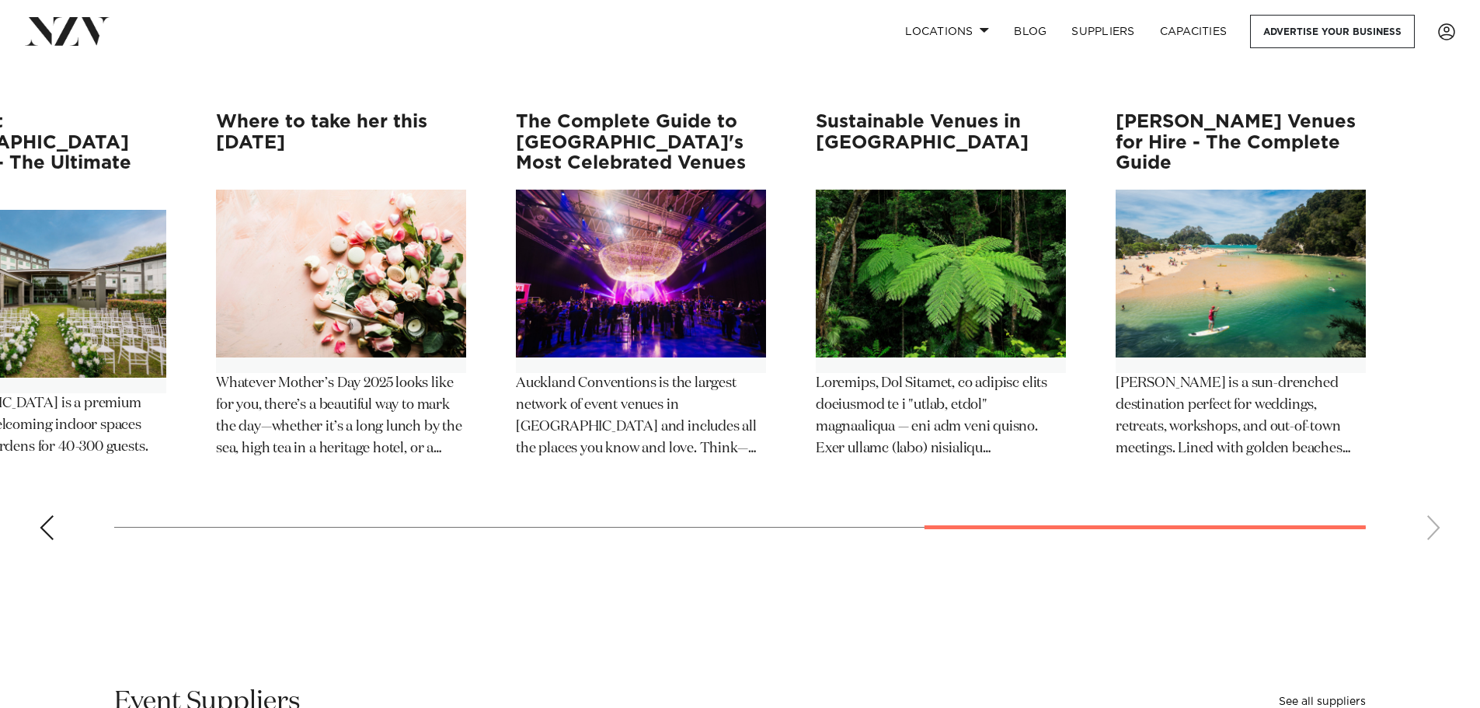
click at [1437, 496] on swiper-container "The Complete Guide to Precinct Flex Generator is now Precinct Flex. Same premiu…" at bounding box center [740, 332] width 1480 height 441
click at [53, 515] on div "Previous slide" at bounding box center [47, 527] width 16 height 25
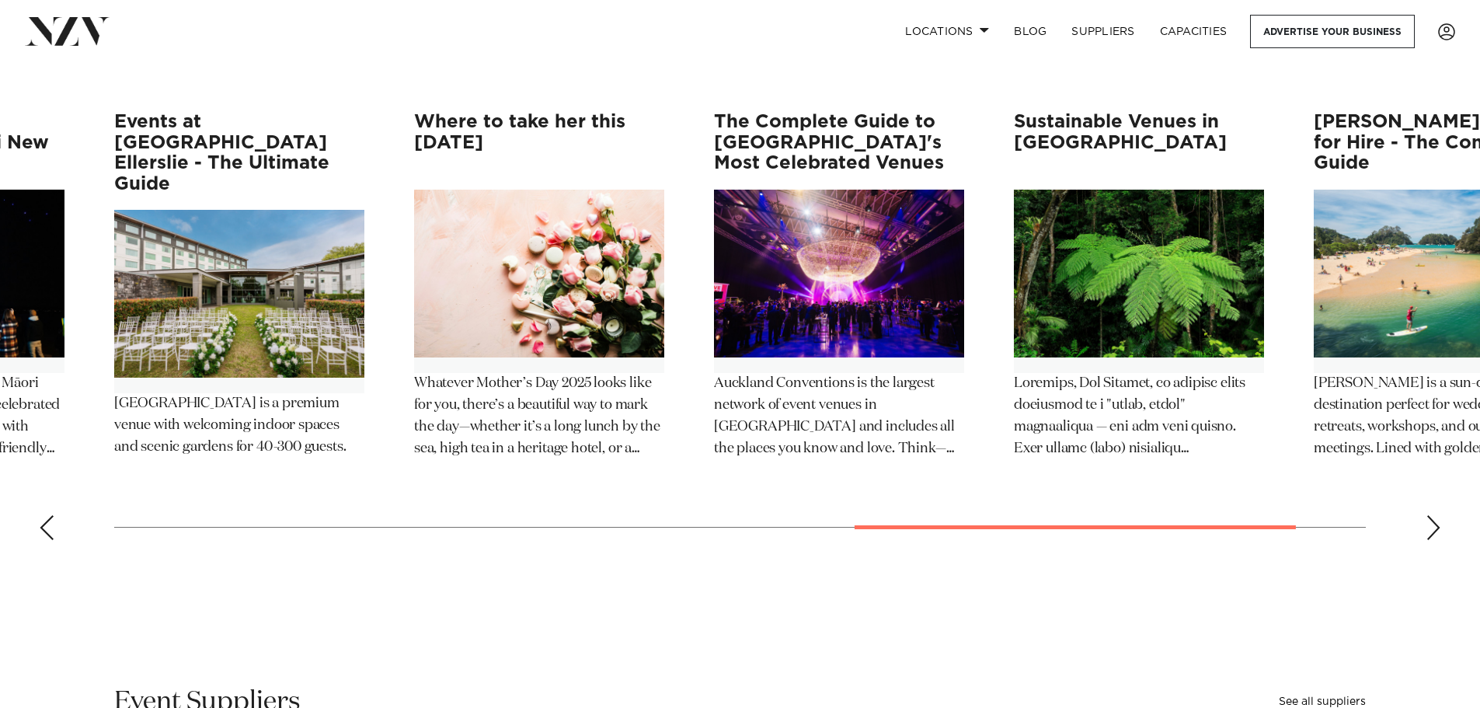
click at [53, 515] on div "Previous slide" at bounding box center [47, 527] width 16 height 25
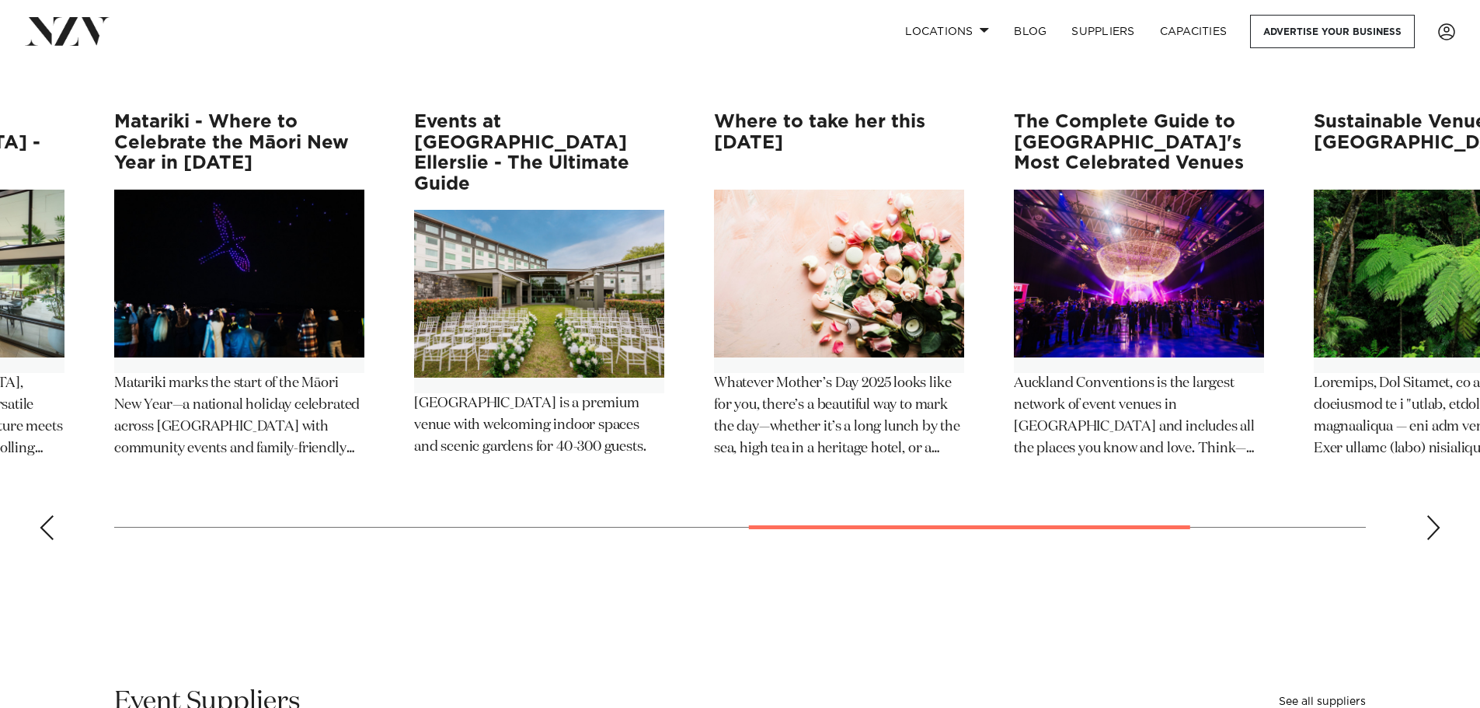
click at [53, 515] on div "Previous slide" at bounding box center [47, 527] width 16 height 25
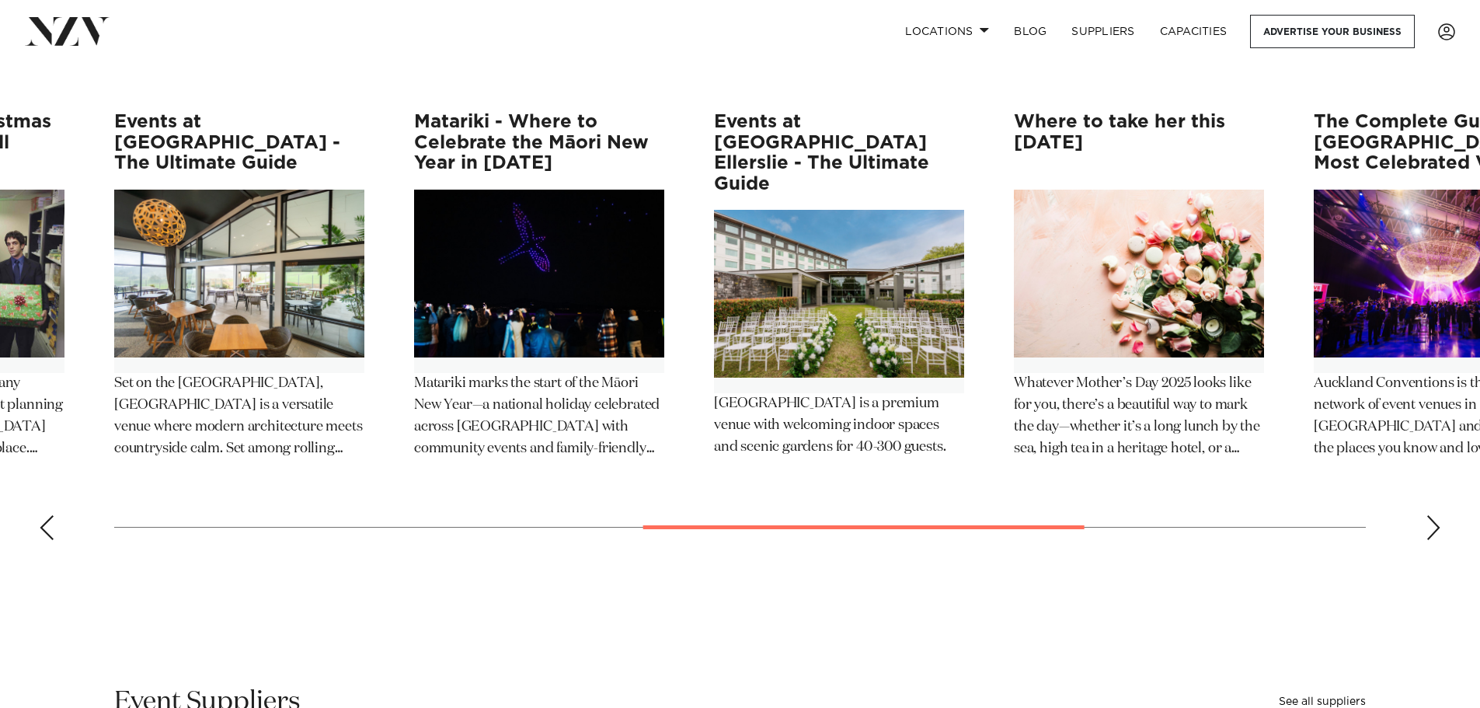
click at [53, 515] on div "Previous slide" at bounding box center [47, 527] width 16 height 25
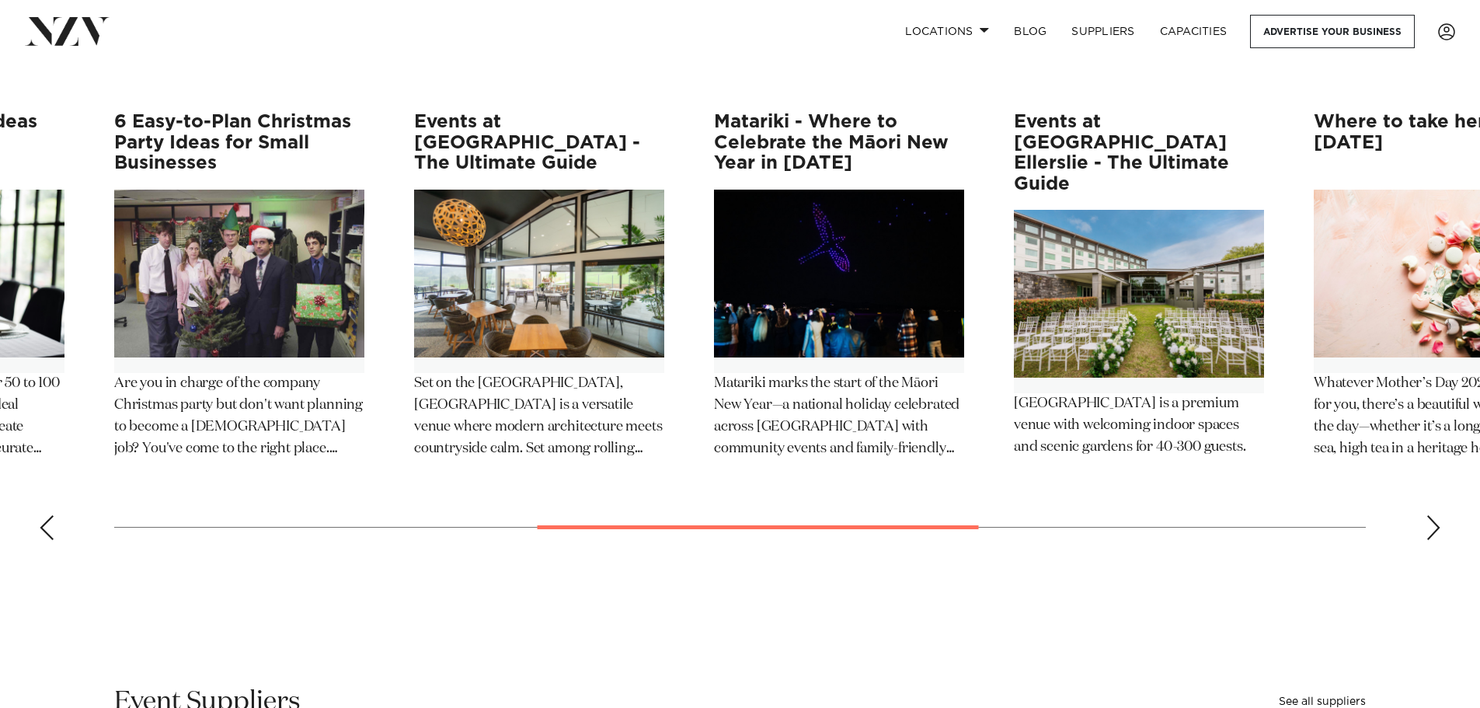
click at [53, 515] on div "Previous slide" at bounding box center [47, 527] width 16 height 25
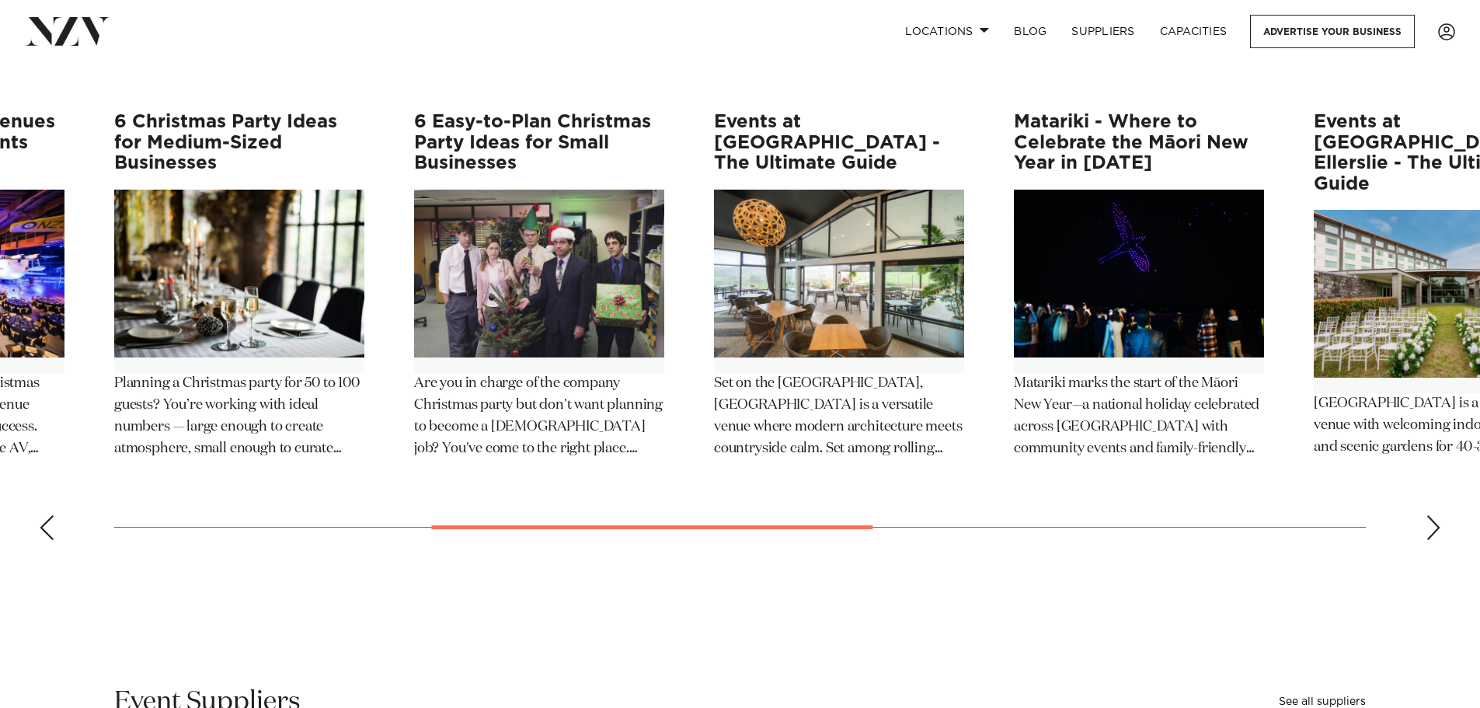
click at [53, 515] on div "Previous slide" at bounding box center [47, 527] width 16 height 25
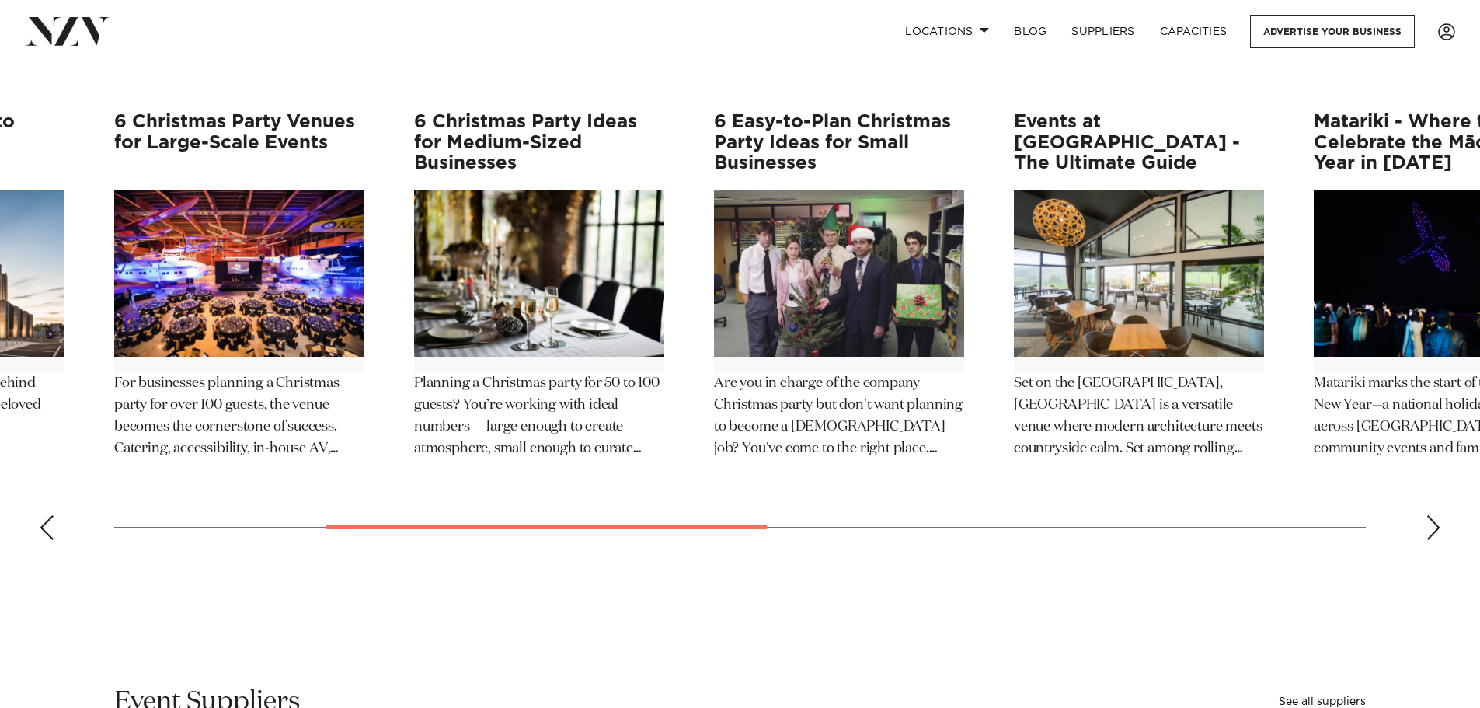
click at [53, 515] on div "Previous slide" at bounding box center [47, 527] width 16 height 25
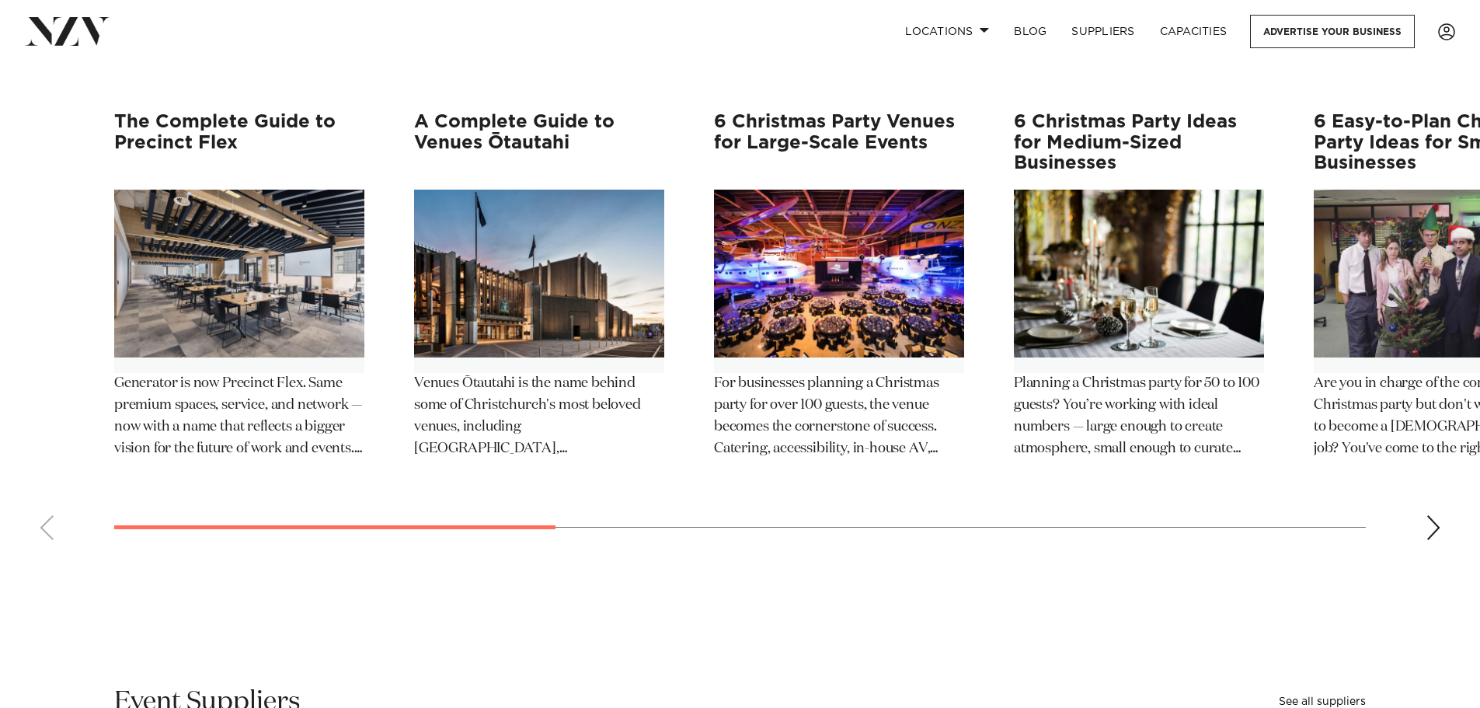
click at [53, 493] on swiper-container "The Complete Guide to Precinct Flex Generator is now Precinct Flex. Same premiu…" at bounding box center [740, 332] width 1480 height 441
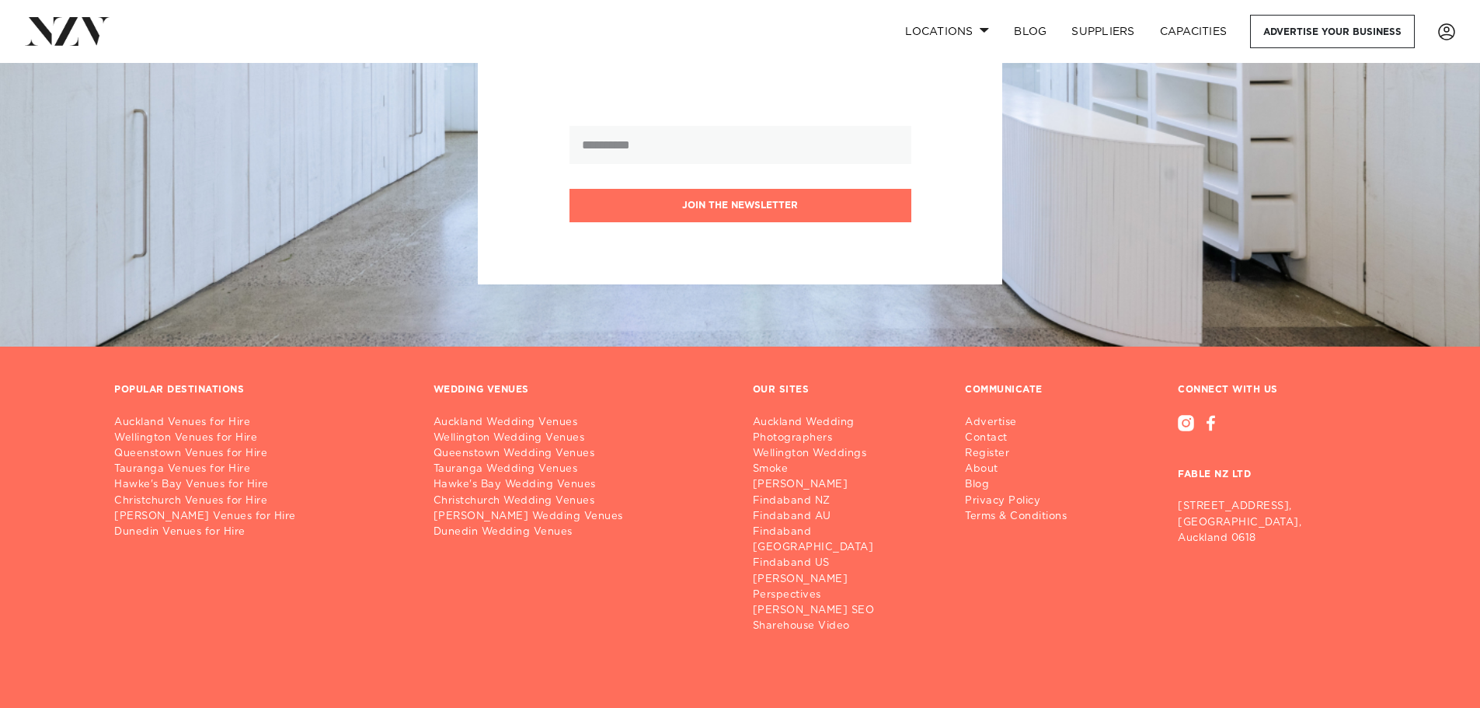
scroll to position [8814, 0]
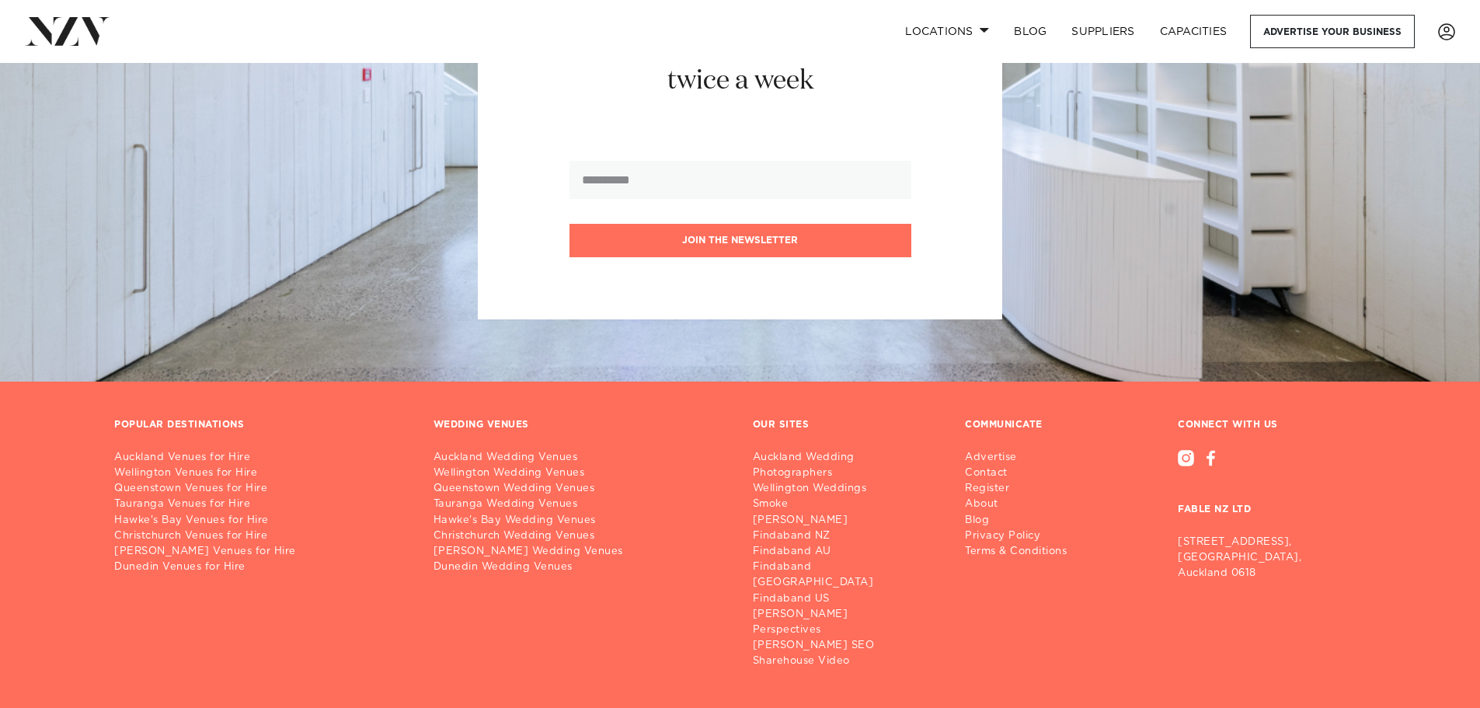
click at [72, 22] on img at bounding box center [67, 31] width 85 height 28
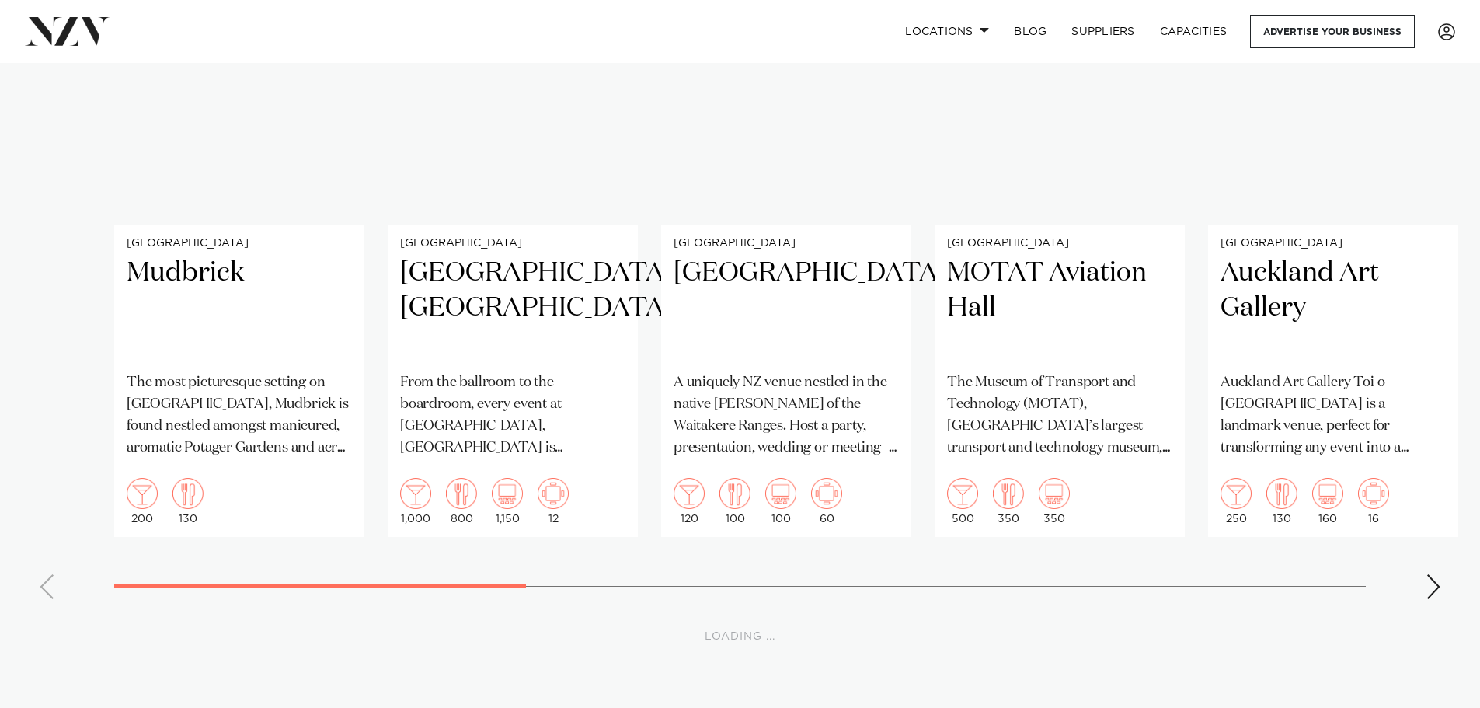
scroll to position [11364, 0]
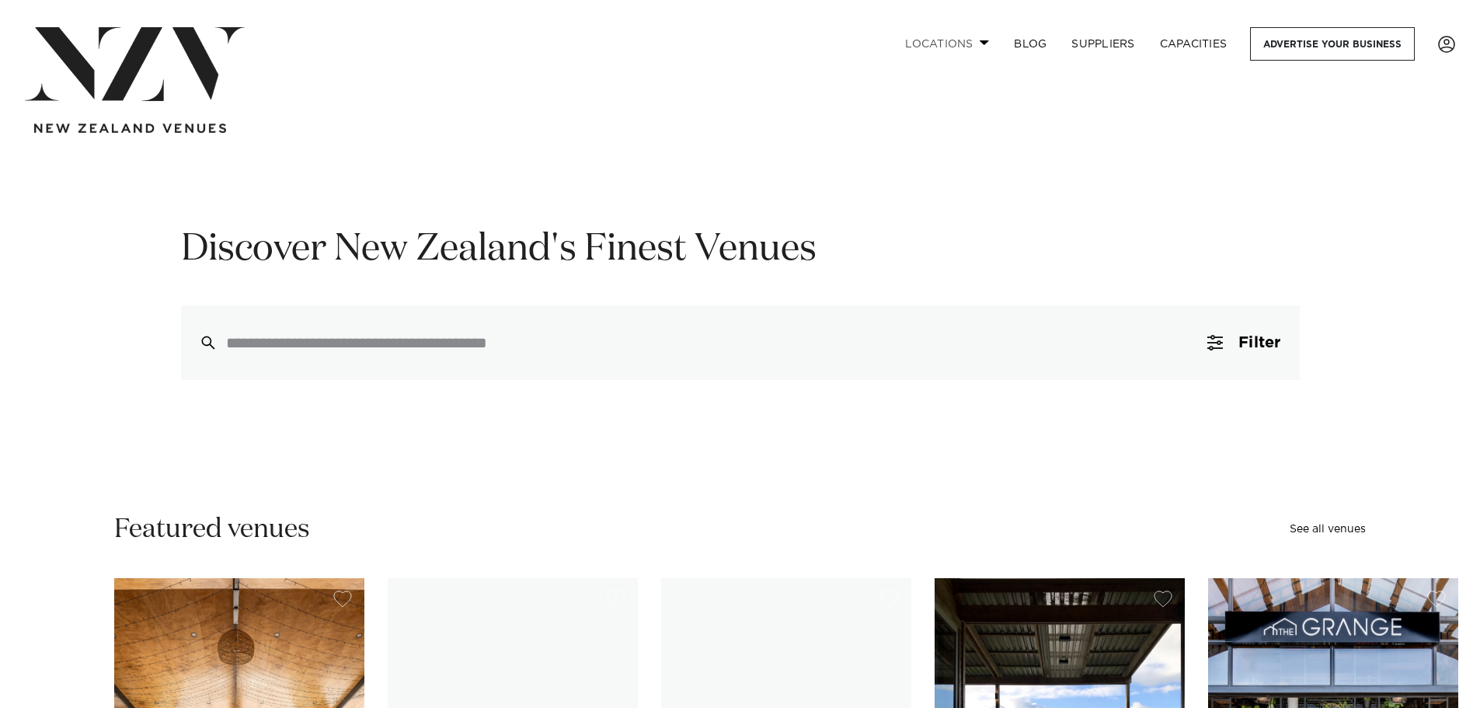
click at [980, 43] on span at bounding box center [985, 42] width 10 height 5
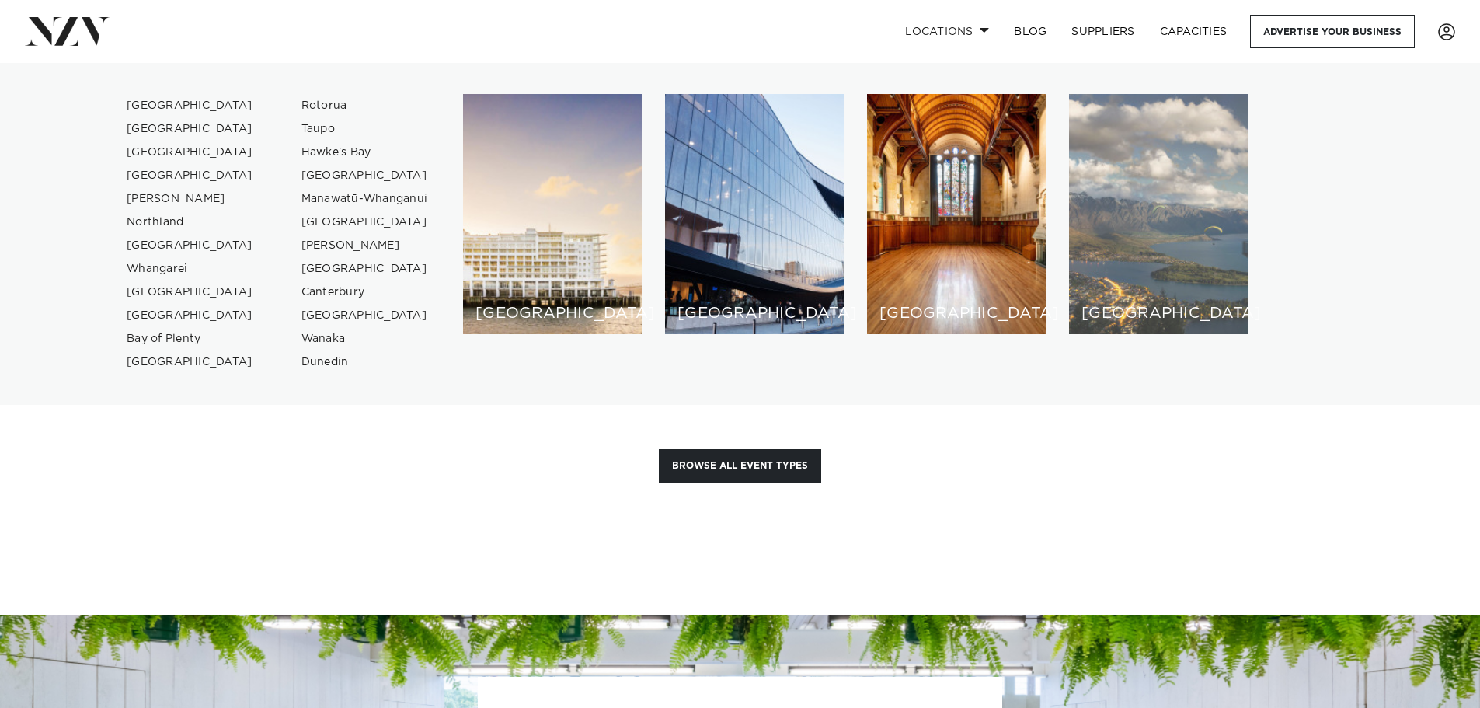
scroll to position [1476, 0]
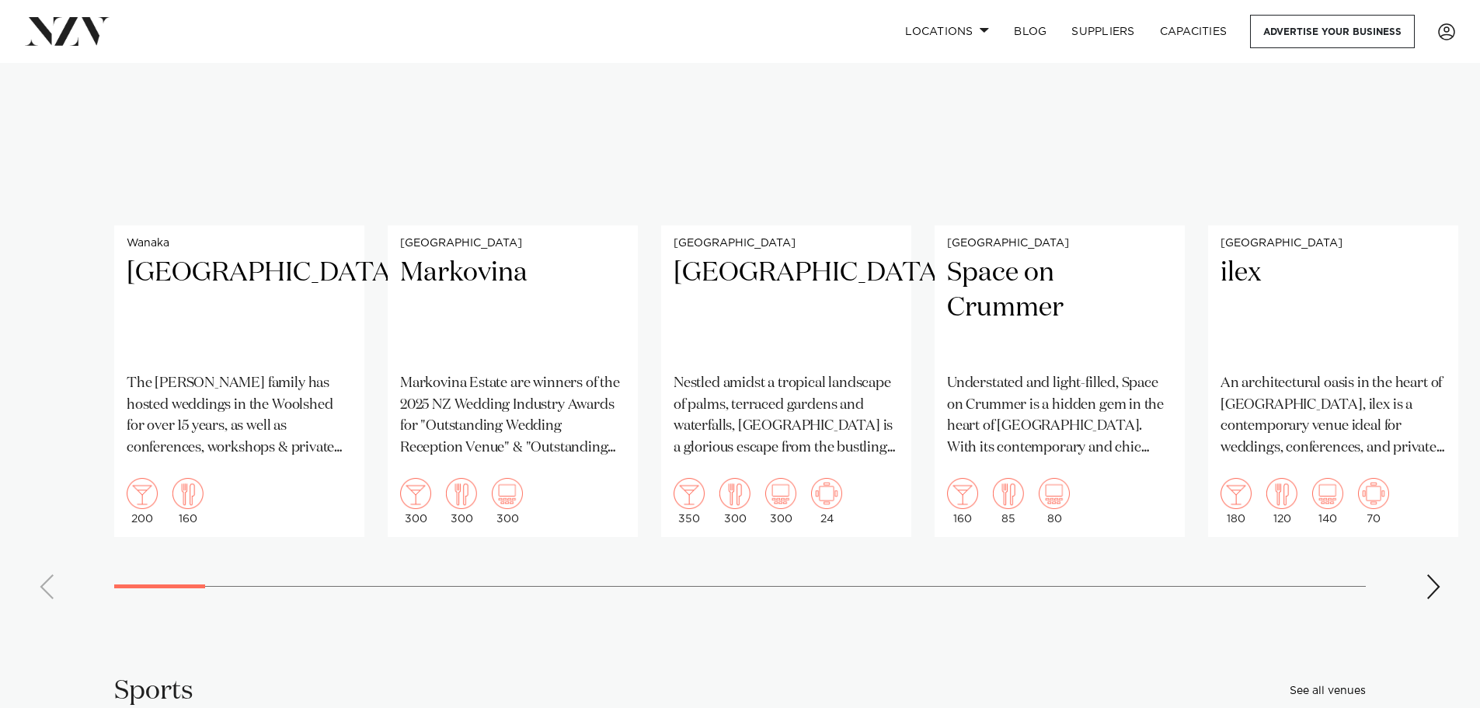
scroll to position [12748, 0]
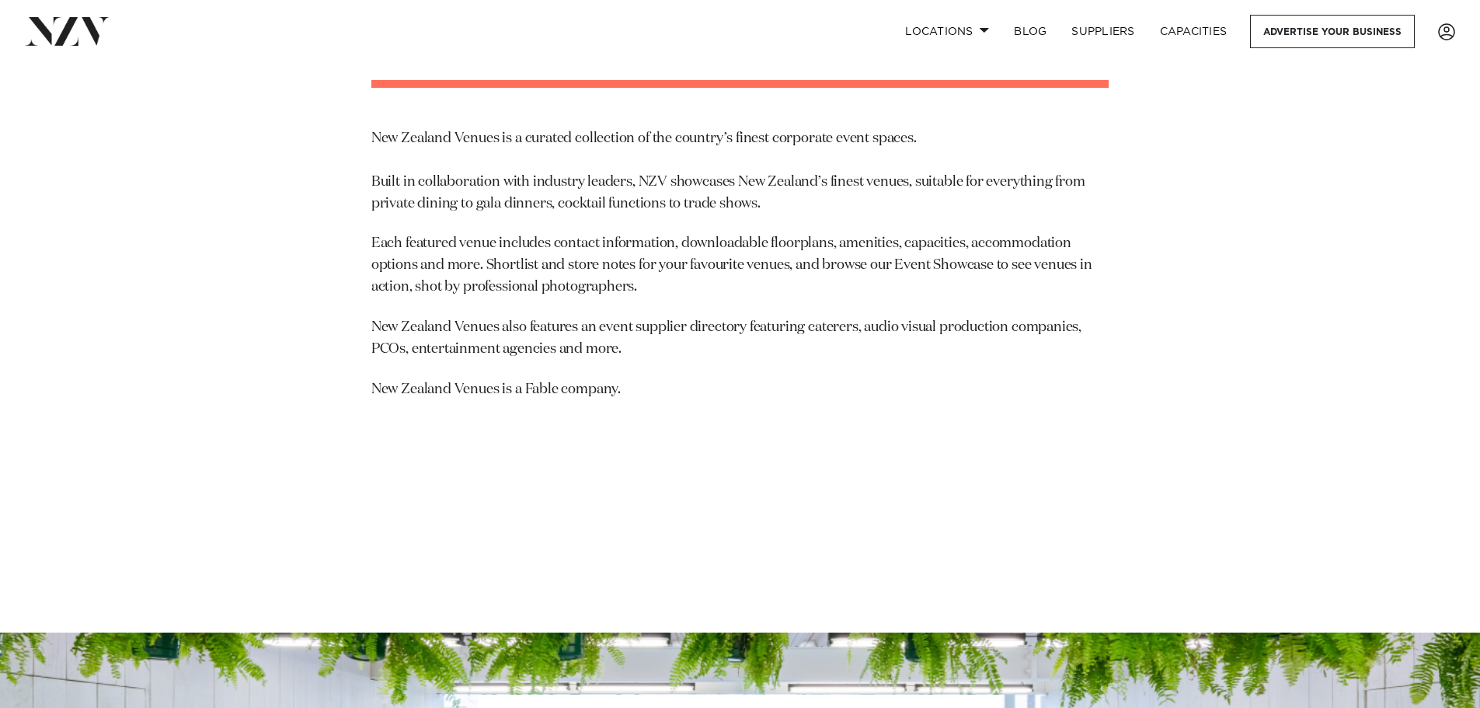
scroll to position [233, 0]
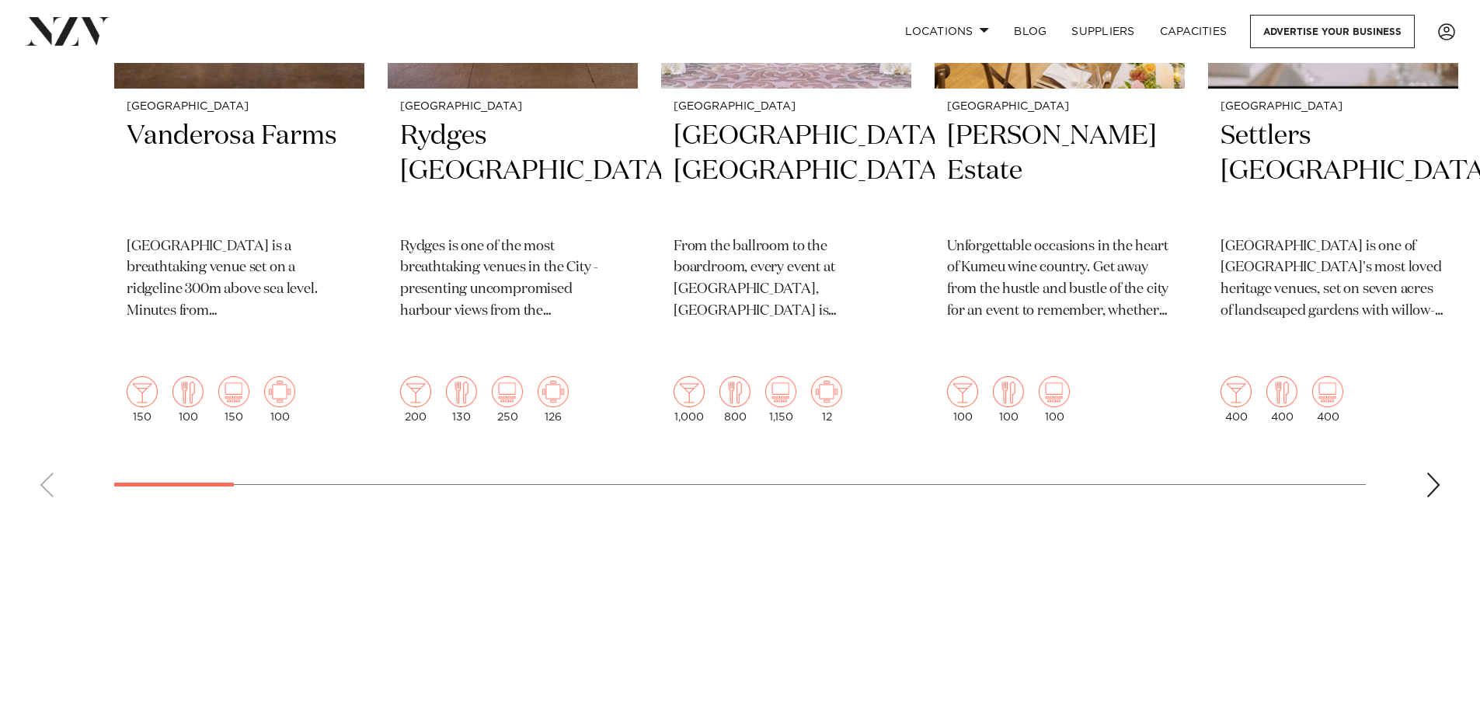
scroll to position [855, 0]
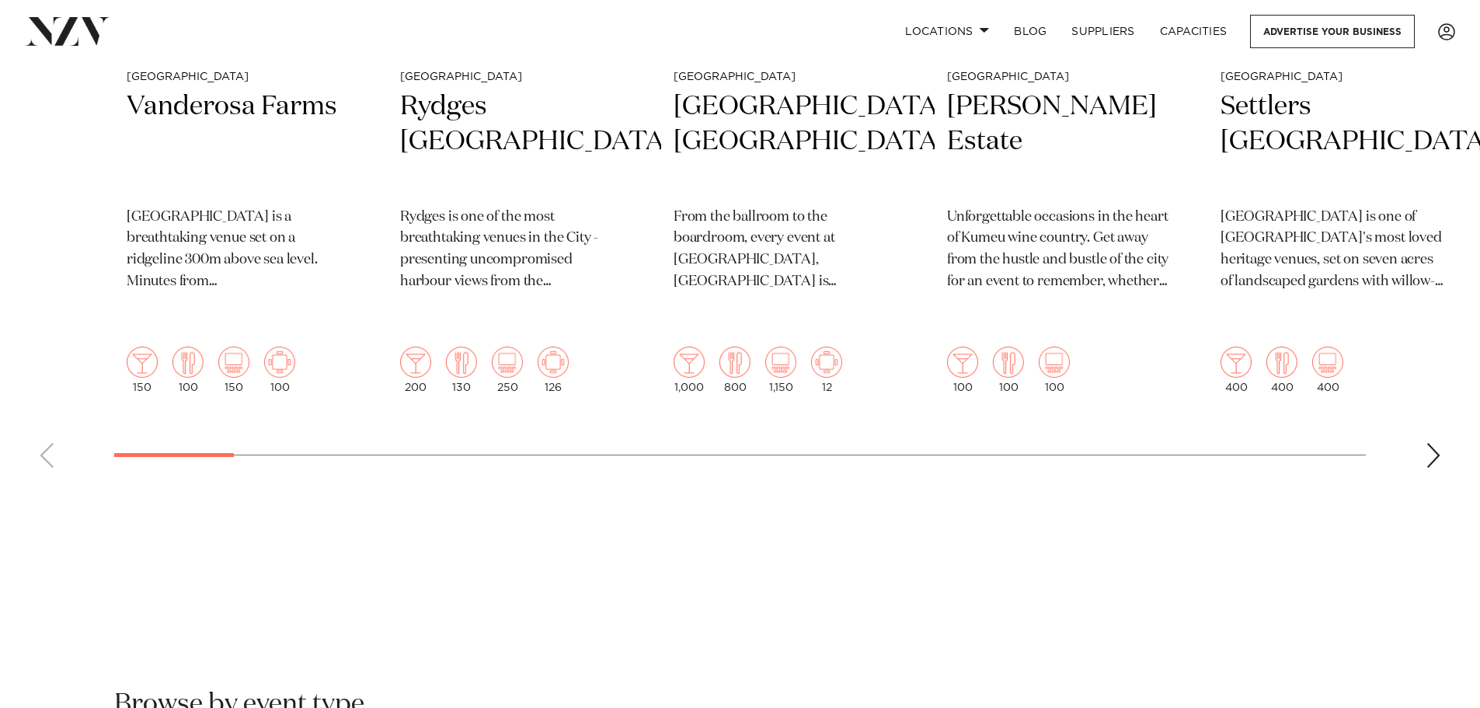
click at [0, 425] on swiper-container "Auckland Vanderosa Farms [GEOGRAPHIC_DATA] is a breathtaking venue set on a rid…" at bounding box center [740, 101] width 1480 height 757
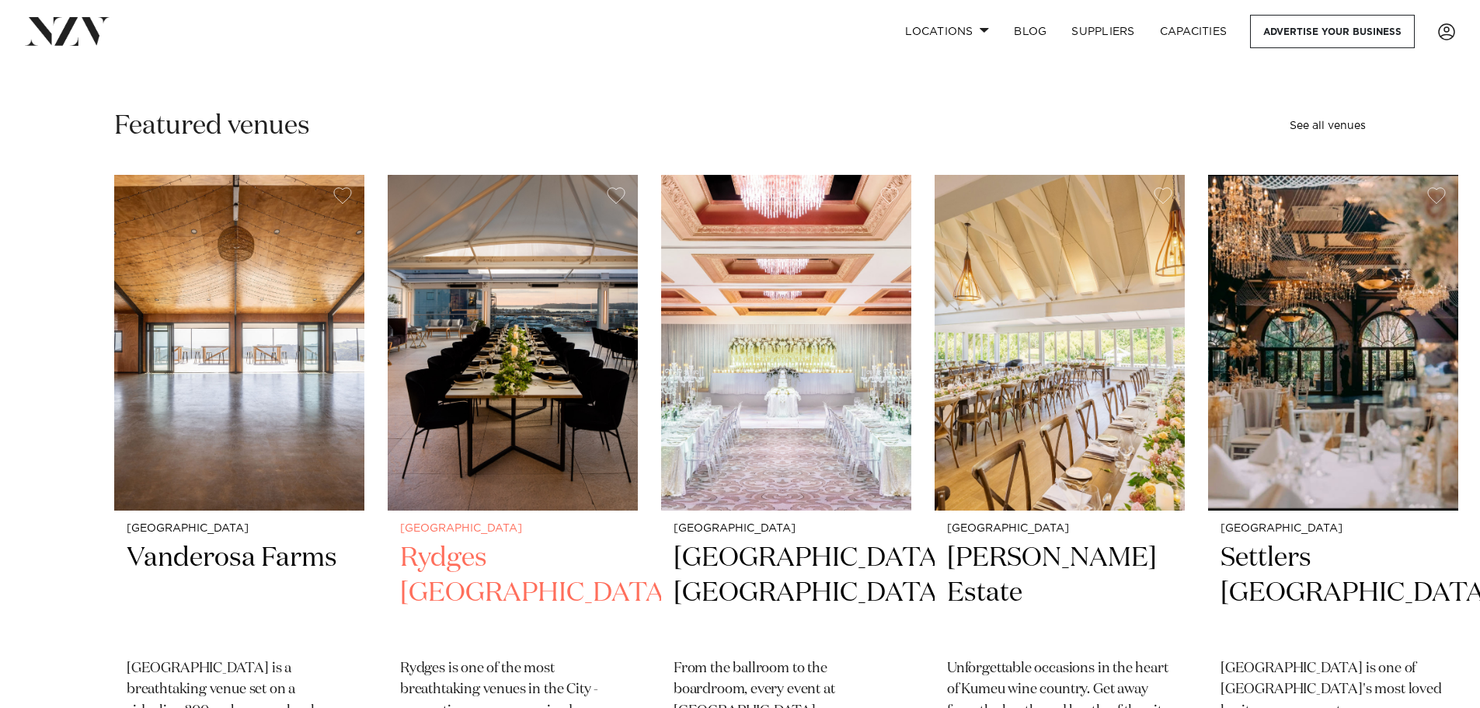
scroll to position [0, 0]
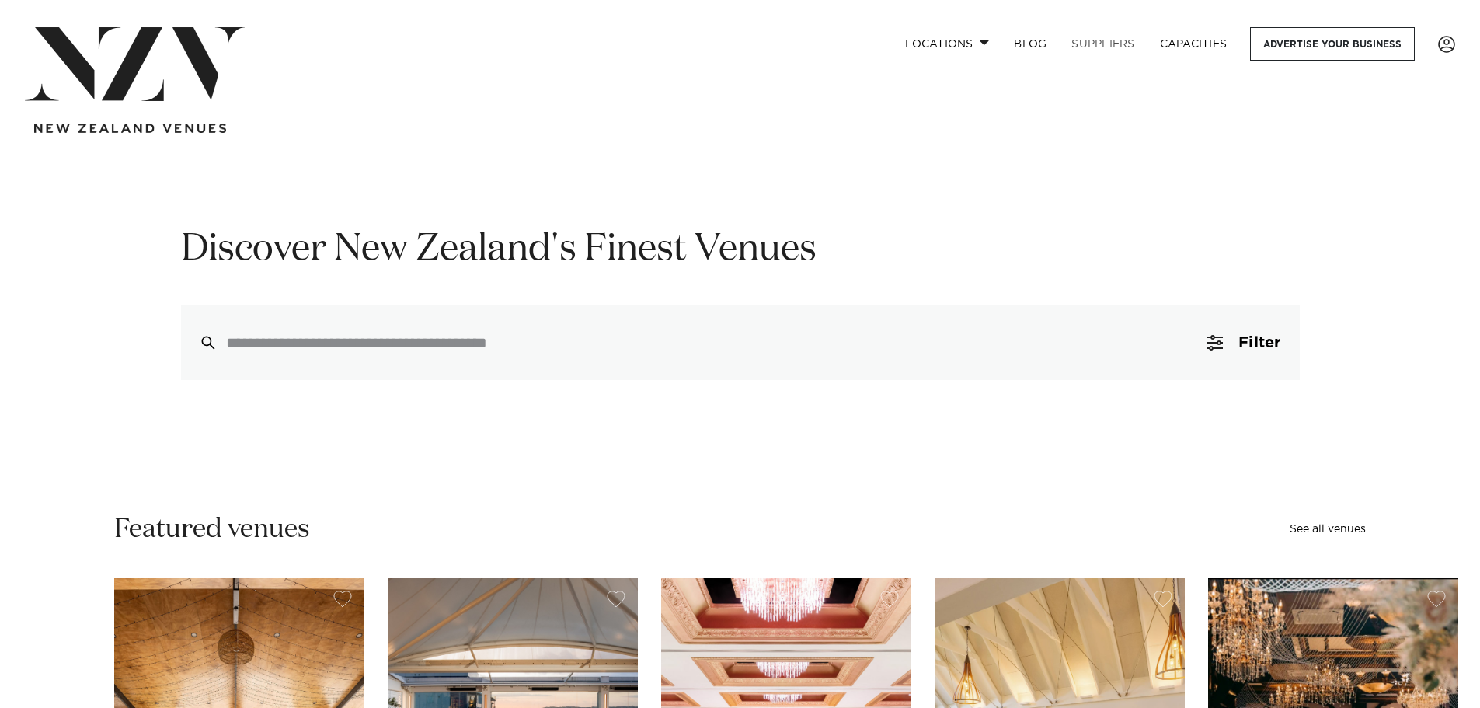
click at [1113, 46] on link "SUPPLIERS" at bounding box center [1103, 43] width 88 height 33
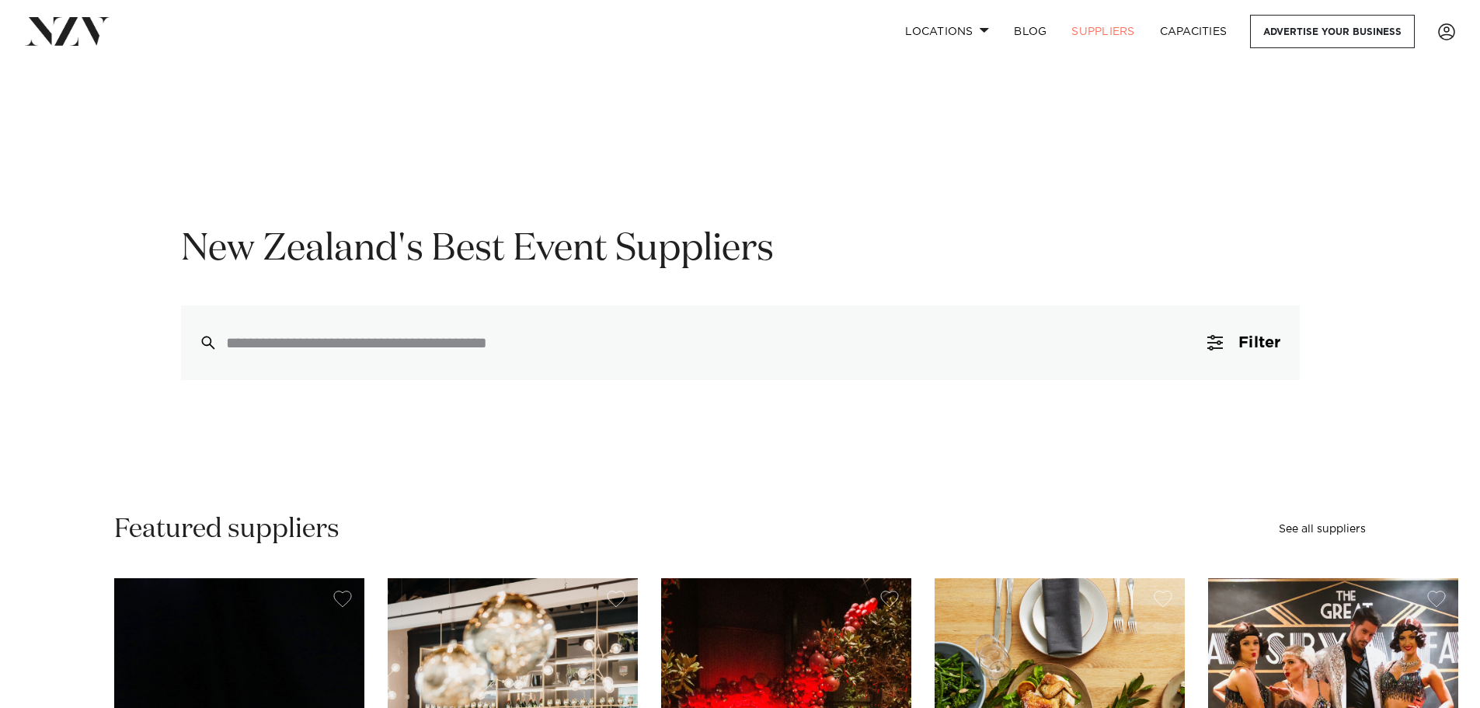
scroll to position [544, 0]
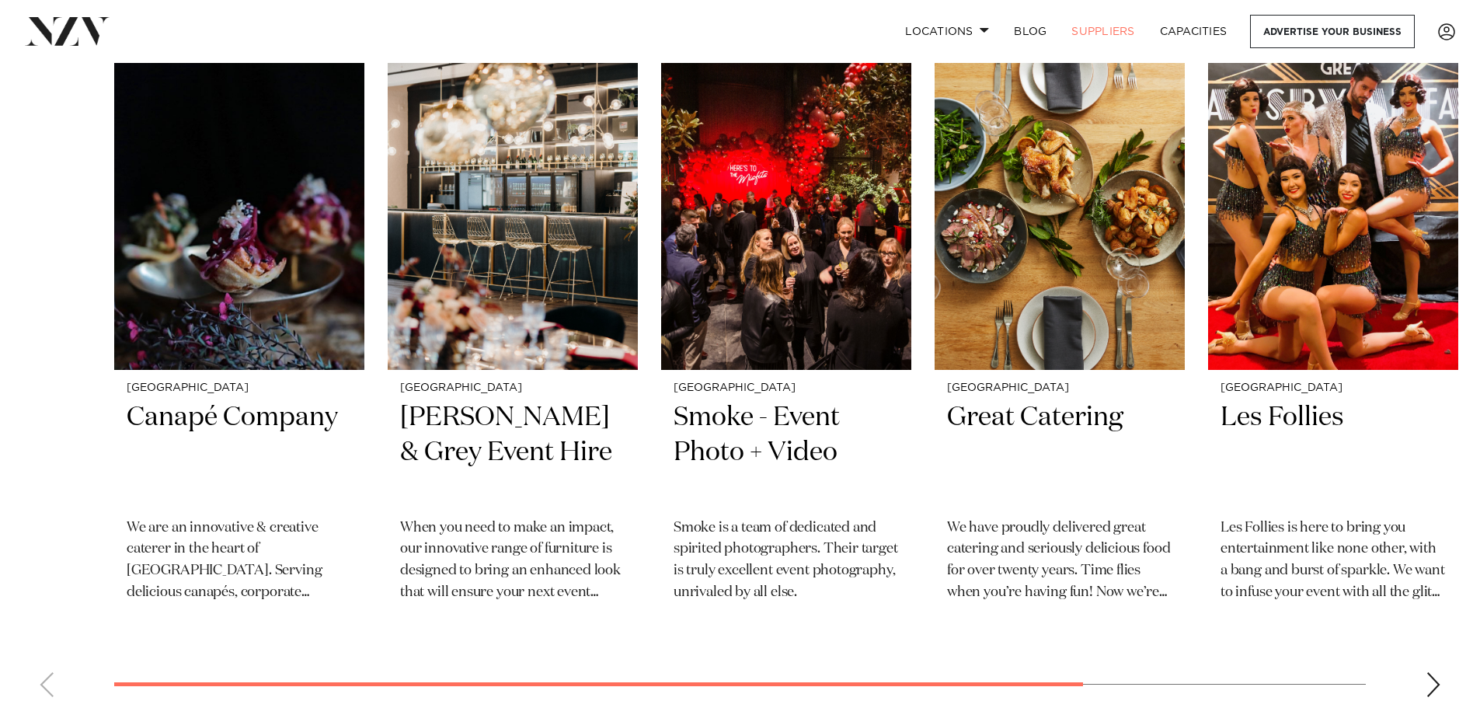
click at [1012, 683] on swiper-container "Wellington Canapé Company ​We are an innovative & creative caterer in the heart…" at bounding box center [740, 371] width 1480 height 675
click at [305, 652] on swiper-container "Wellington Canapé Company ​We are an innovative & creative caterer in the heart…" at bounding box center [740, 371] width 1480 height 675
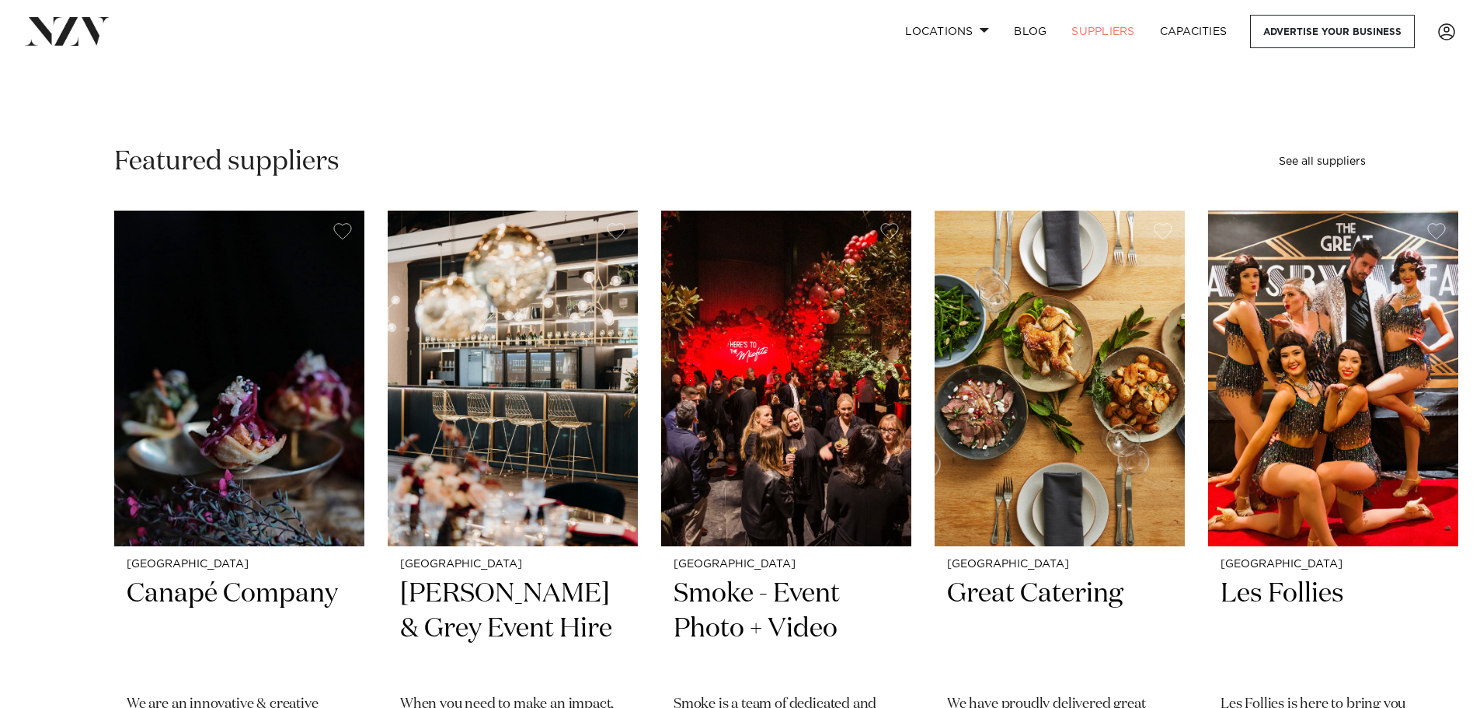
scroll to position [0, 0]
